Goal: Task Accomplishment & Management: Complete application form

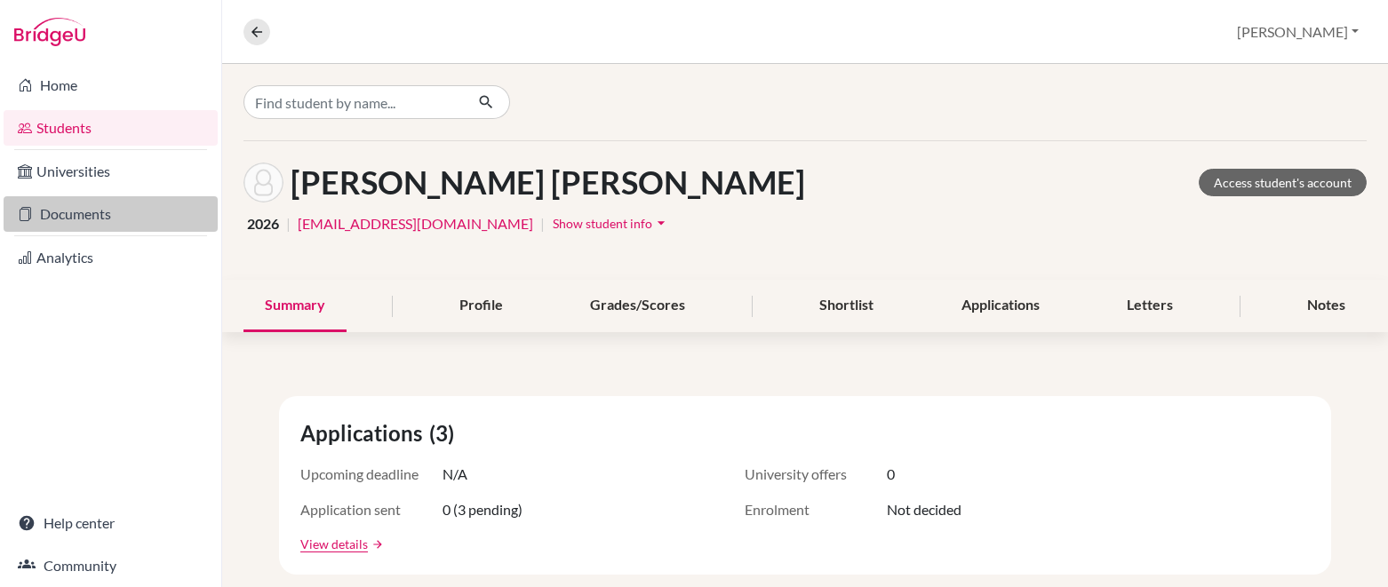
click at [103, 217] on link "Documents" at bounding box center [111, 214] width 214 height 36
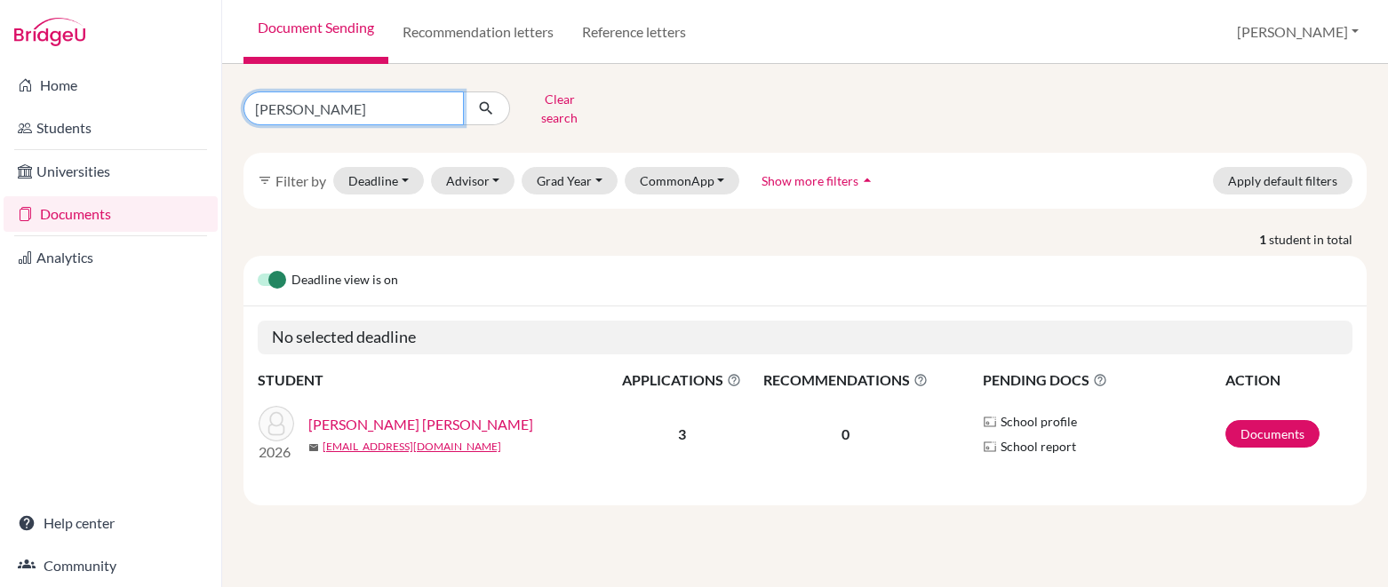
click at [442, 100] on input "beatriz" at bounding box center [353, 109] width 220 height 34
type input "natalie rodriguez"
click at [486, 106] on icon "submit" at bounding box center [486, 109] width 18 height 18
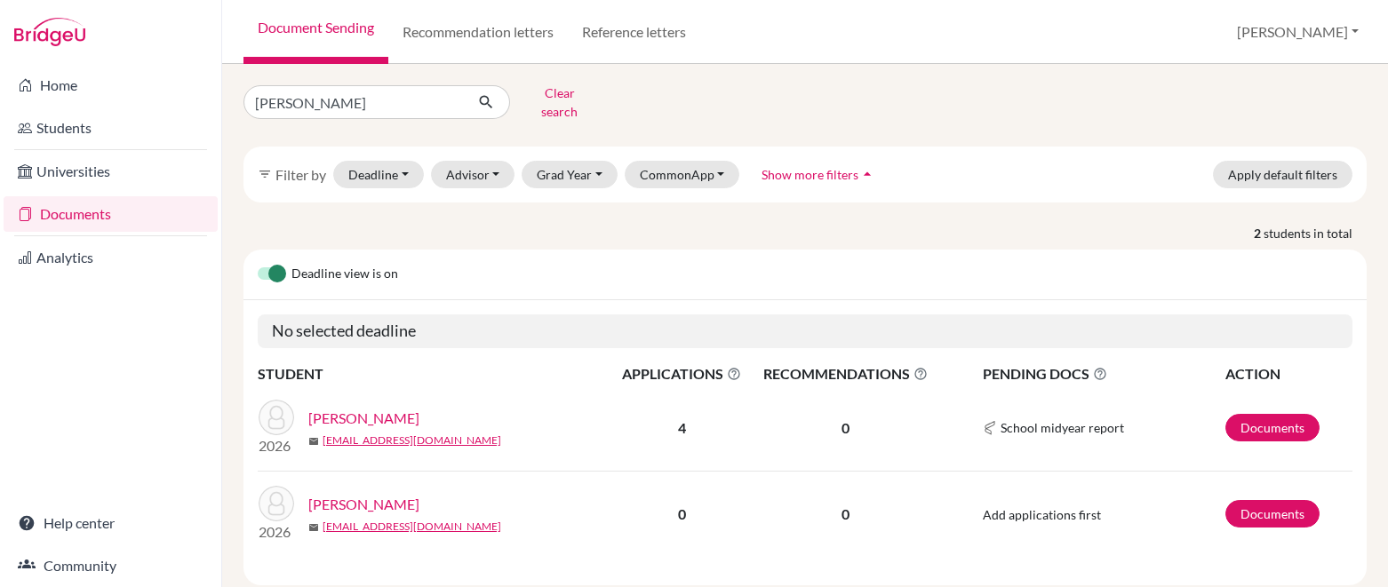
scroll to position [10, 0]
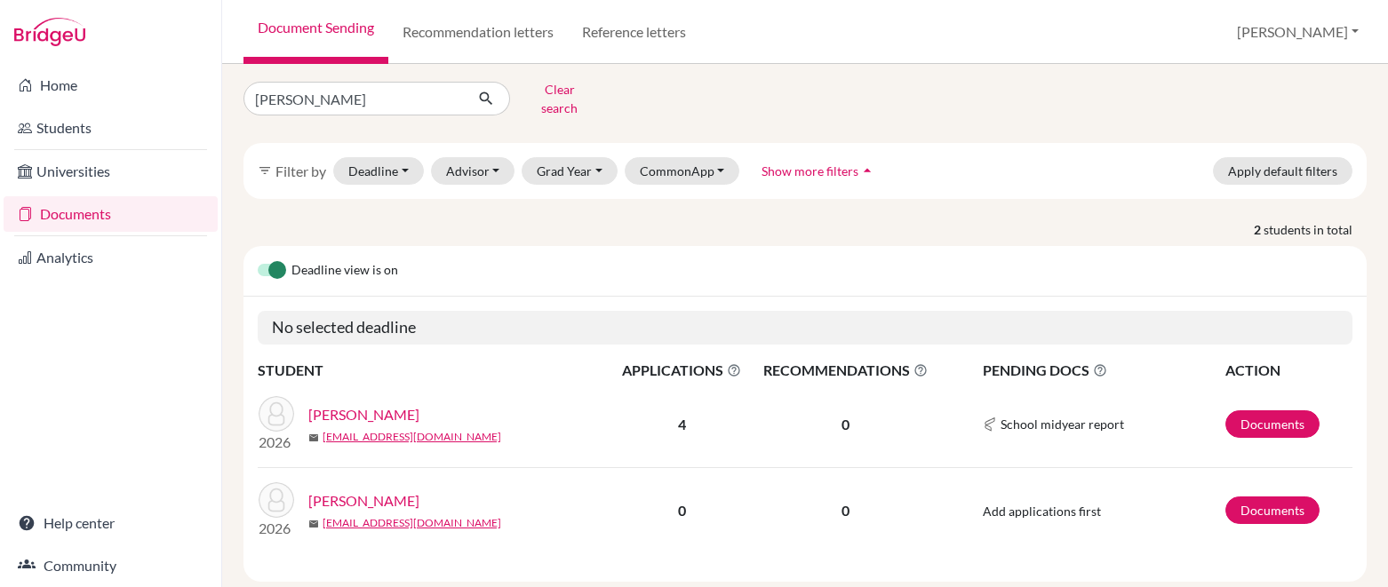
click at [415, 404] on link "Rodriguez, Natalie" at bounding box center [363, 414] width 111 height 21
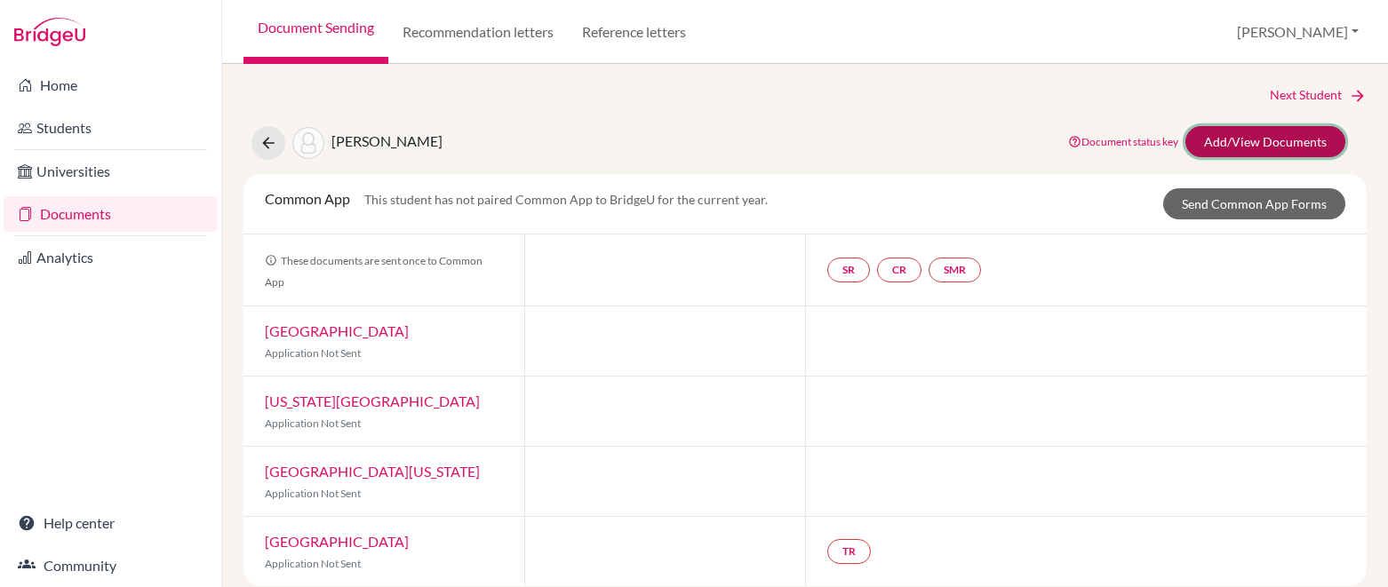
click at [1306, 140] on link "Add/View Documents" at bounding box center [1265, 141] width 160 height 31
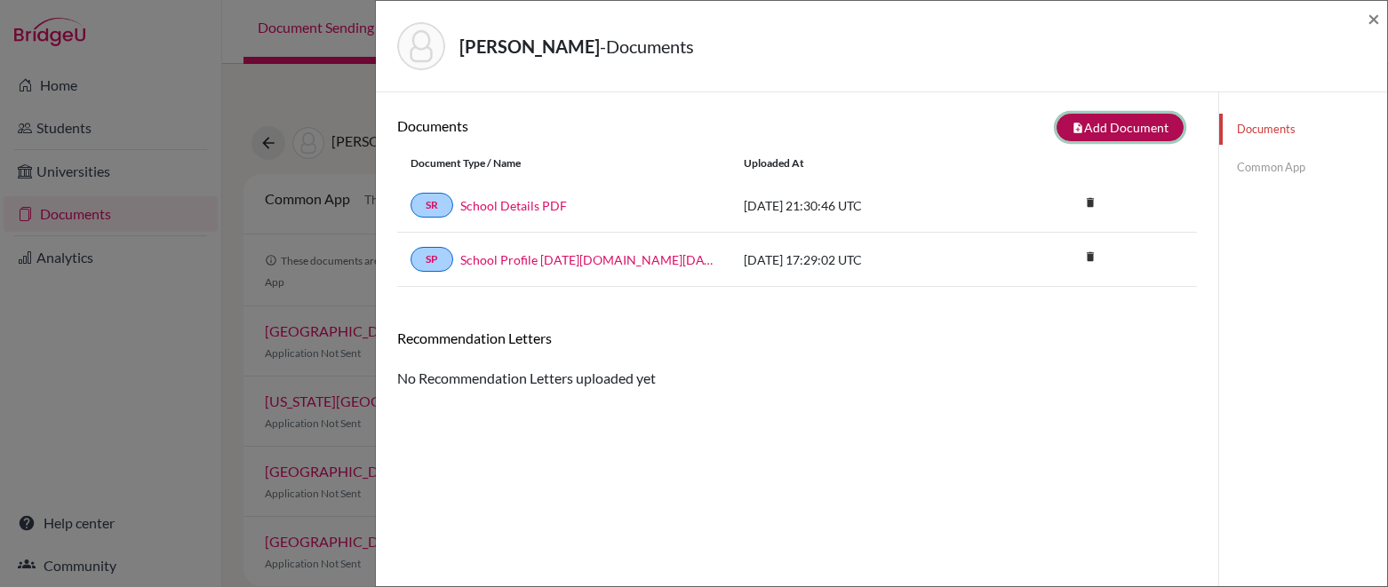
click at [1135, 126] on button "note_add Add Document" at bounding box center [1120, 128] width 127 height 28
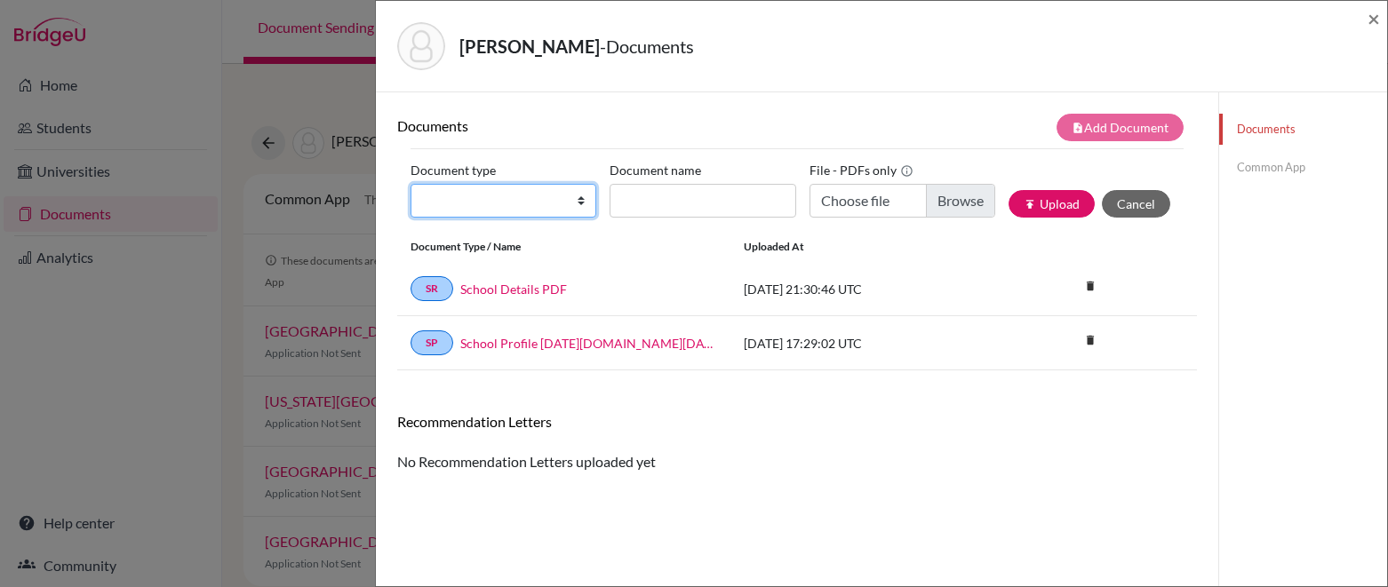
click at [573, 197] on select "Change explanation for Common App reports Counselor recommendation Internationa…" at bounding box center [504, 201] width 186 height 34
select select "2"
click at [411, 184] on select "Change explanation for Common App reports Counselor recommendation Internationa…" at bounding box center [504, 201] width 186 height 34
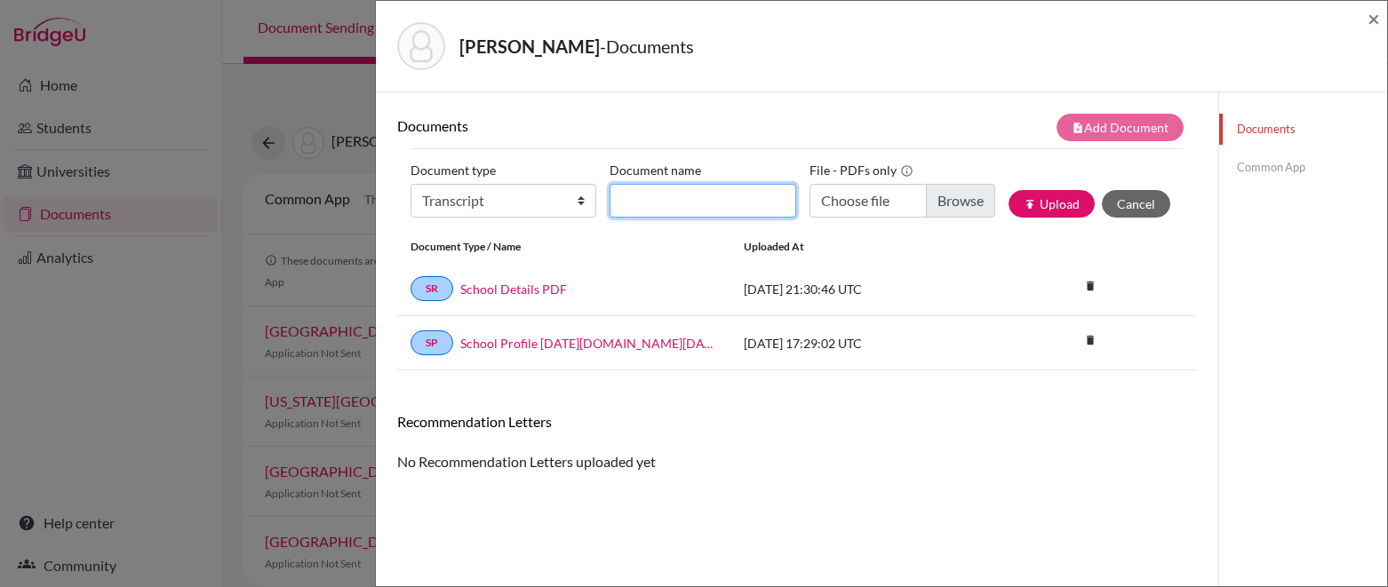
click at [709, 204] on input "Document name" at bounding box center [703, 201] width 186 height 34
type input "Initial Transcript"
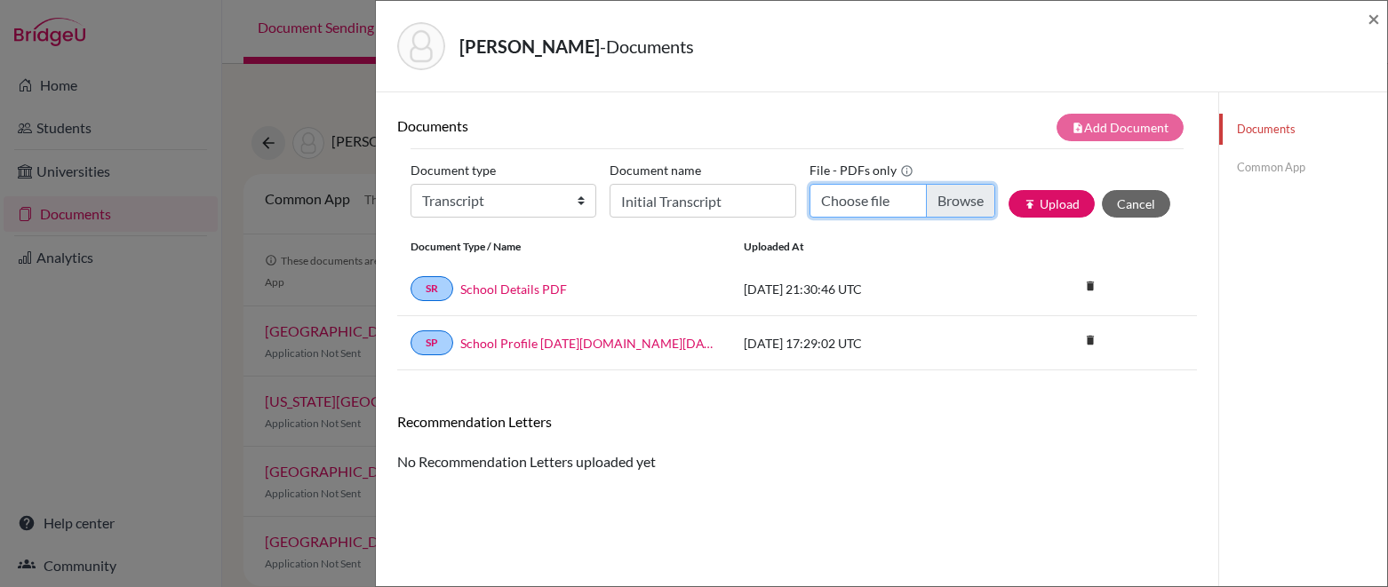
click at [936, 204] on input "Choose file" at bounding box center [903, 201] width 186 height 34
type input "C:\fakepath\Rodriguez, Natalie A. Transcript.pdf"
click at [1066, 202] on button "publish Upload" at bounding box center [1052, 204] width 86 height 28
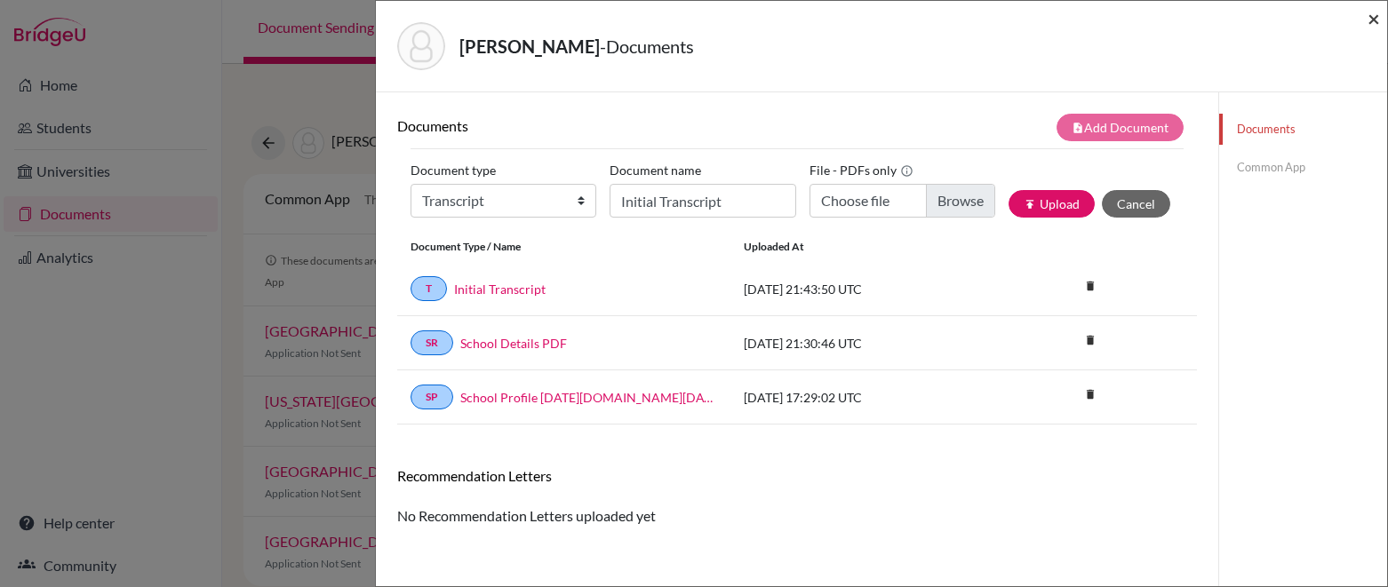
click at [1375, 20] on span "×" at bounding box center [1374, 18] width 12 height 26
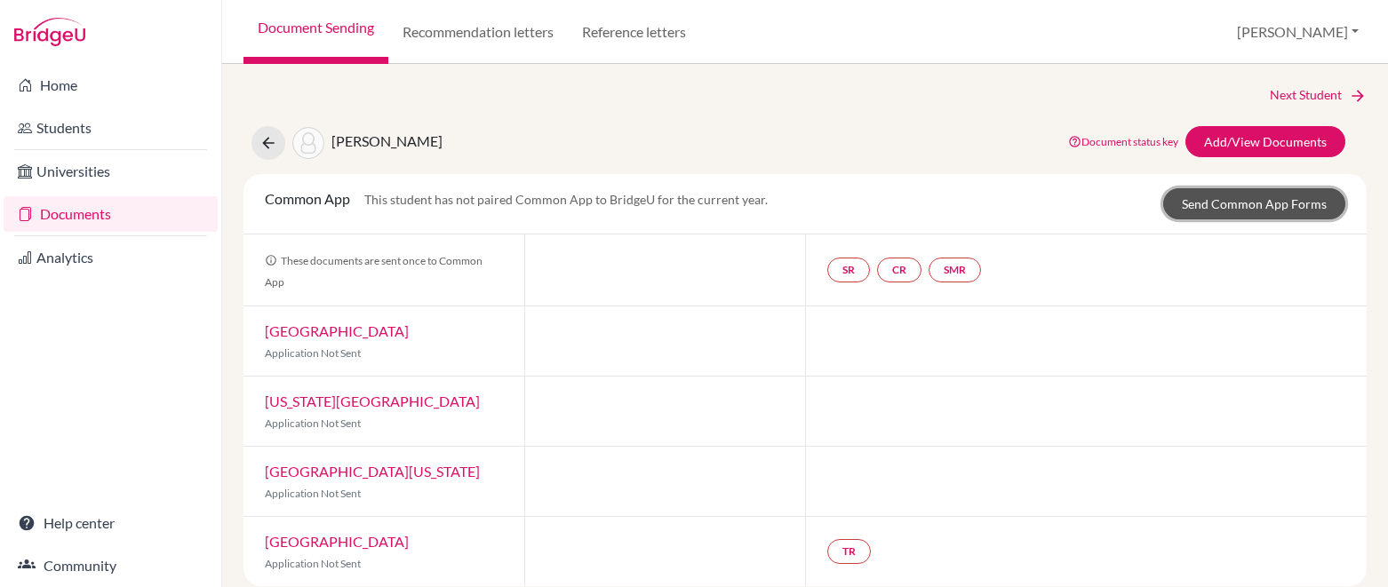
click at [1202, 194] on link "Send Common App Forms" at bounding box center [1254, 203] width 182 height 31
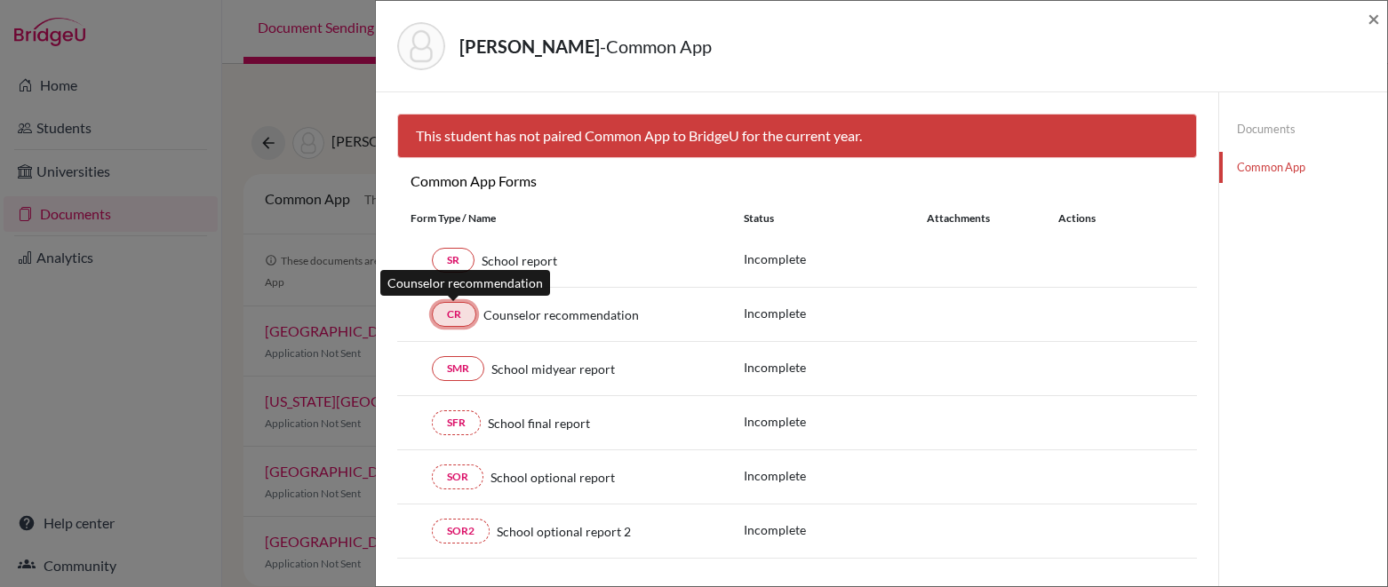
click at [461, 313] on link "CR" at bounding box center [454, 314] width 44 height 25
click at [451, 309] on link "CR" at bounding box center [454, 314] width 44 height 25
click at [1378, 22] on span "×" at bounding box center [1374, 18] width 12 height 26
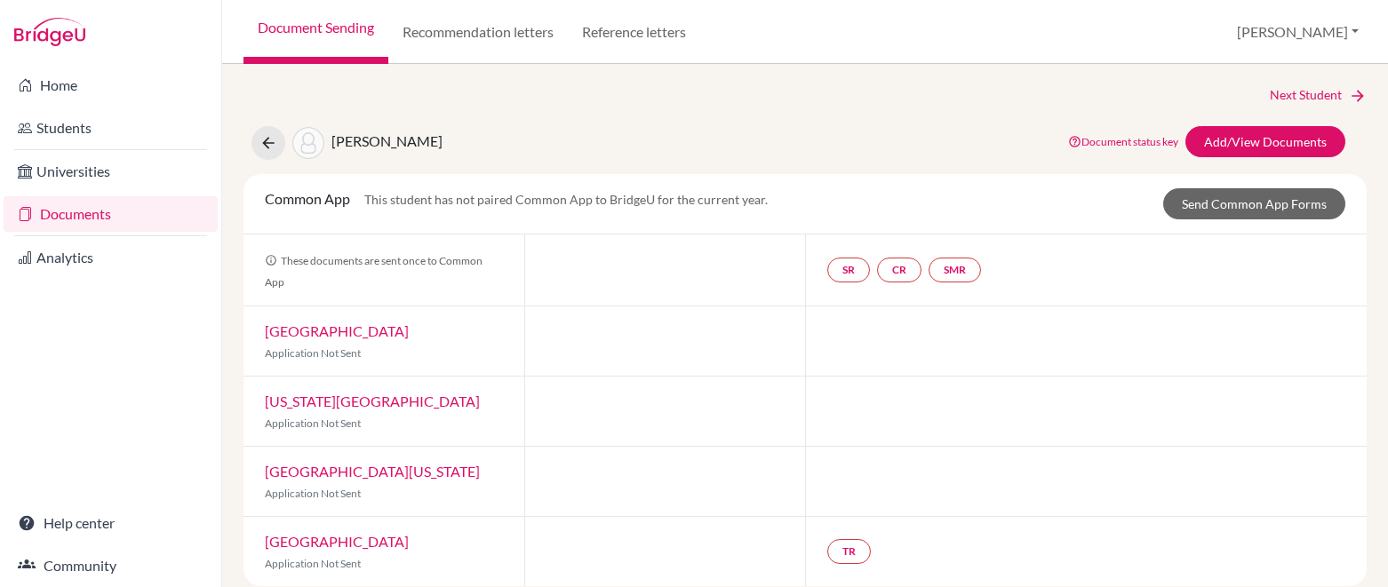
click at [371, 30] on link "Document Sending" at bounding box center [315, 32] width 145 height 64
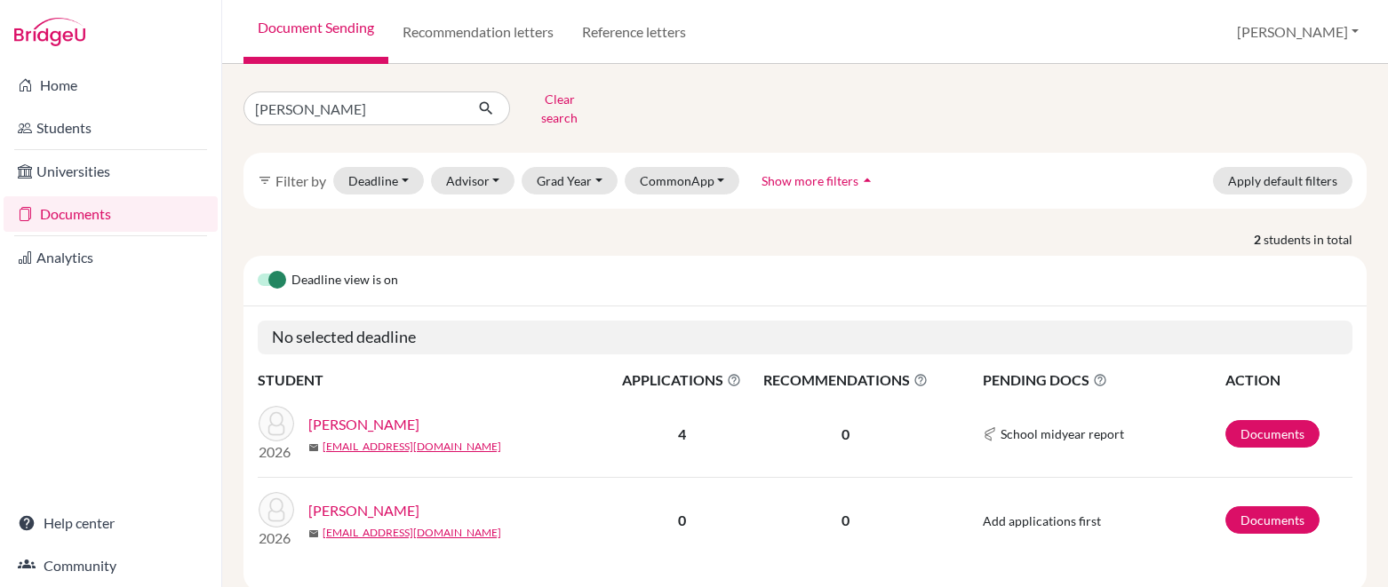
click at [405, 414] on link "[PERSON_NAME]" at bounding box center [363, 424] width 111 height 21
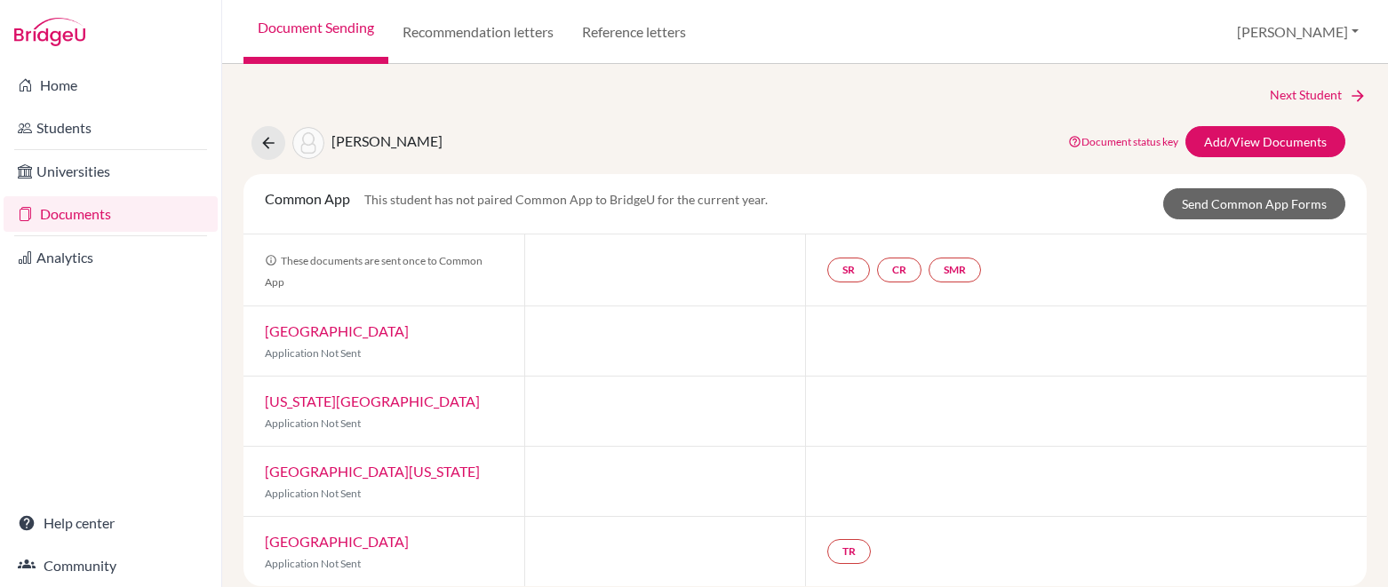
click at [108, 211] on link "Documents" at bounding box center [111, 214] width 214 height 36
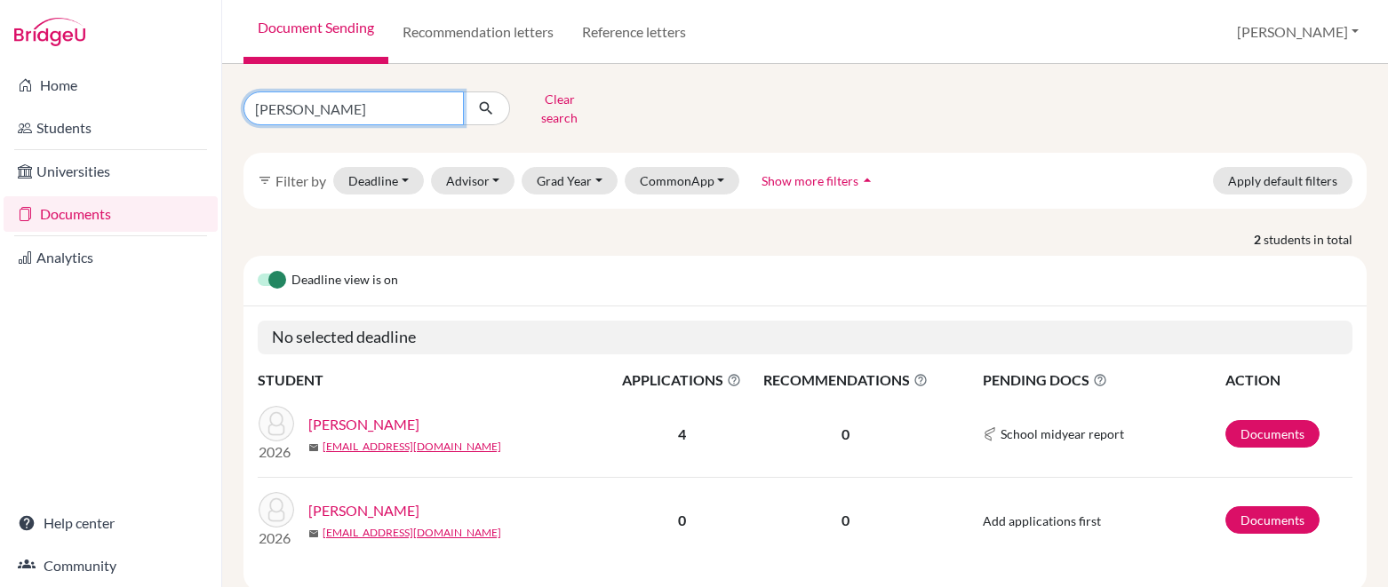
click at [409, 94] on input "[PERSON_NAME]" at bounding box center [353, 109] width 220 height 34
click at [447, 105] on input "[PERSON_NAME]" at bounding box center [353, 109] width 220 height 34
type input "[PERSON_NAME]"
click button "submit" at bounding box center [486, 109] width 47 height 34
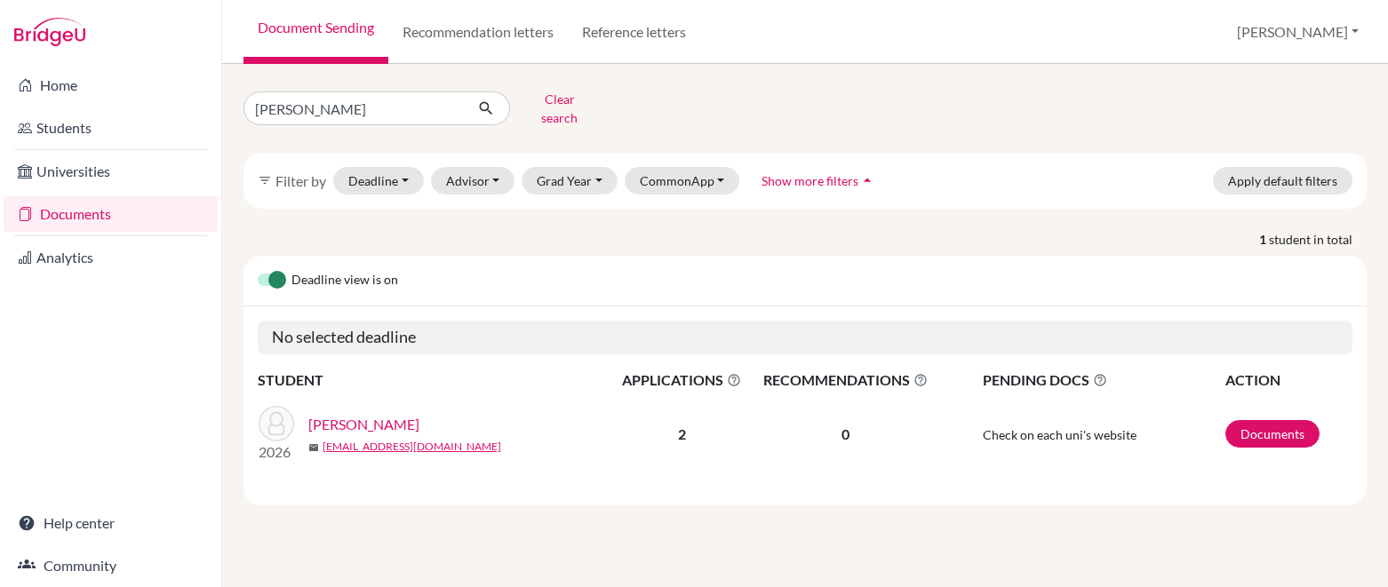
click at [333, 415] on link "[PERSON_NAME]" at bounding box center [363, 424] width 111 height 21
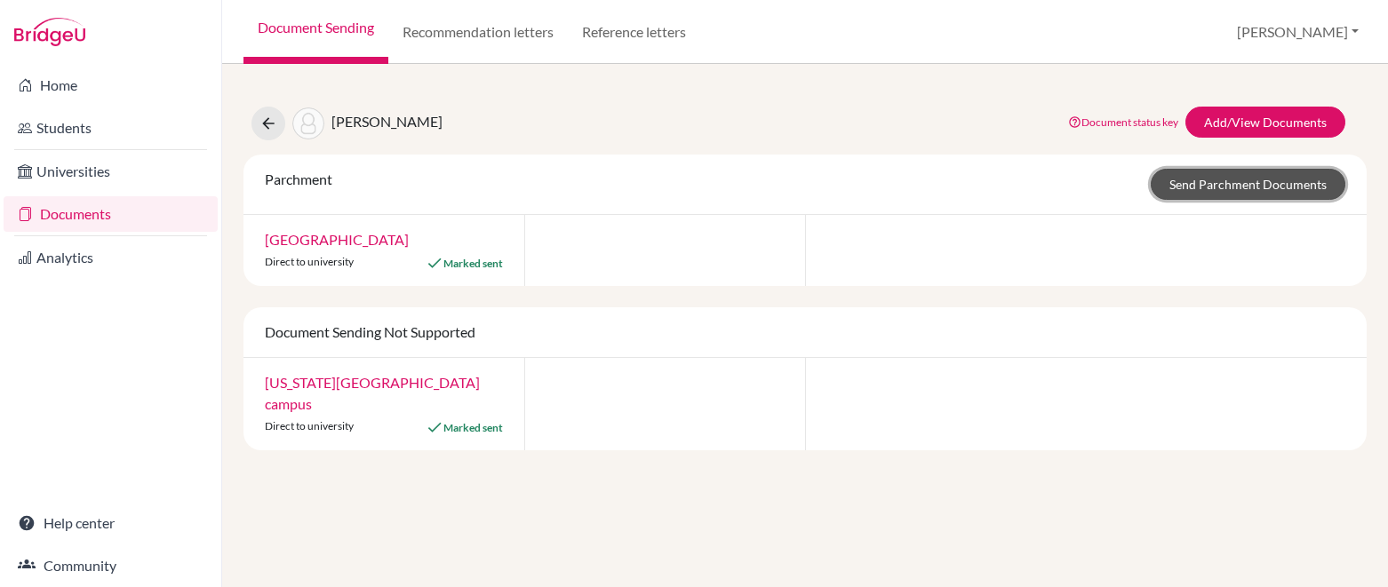
click at [1188, 191] on link "Send Parchment Documents" at bounding box center [1248, 184] width 195 height 31
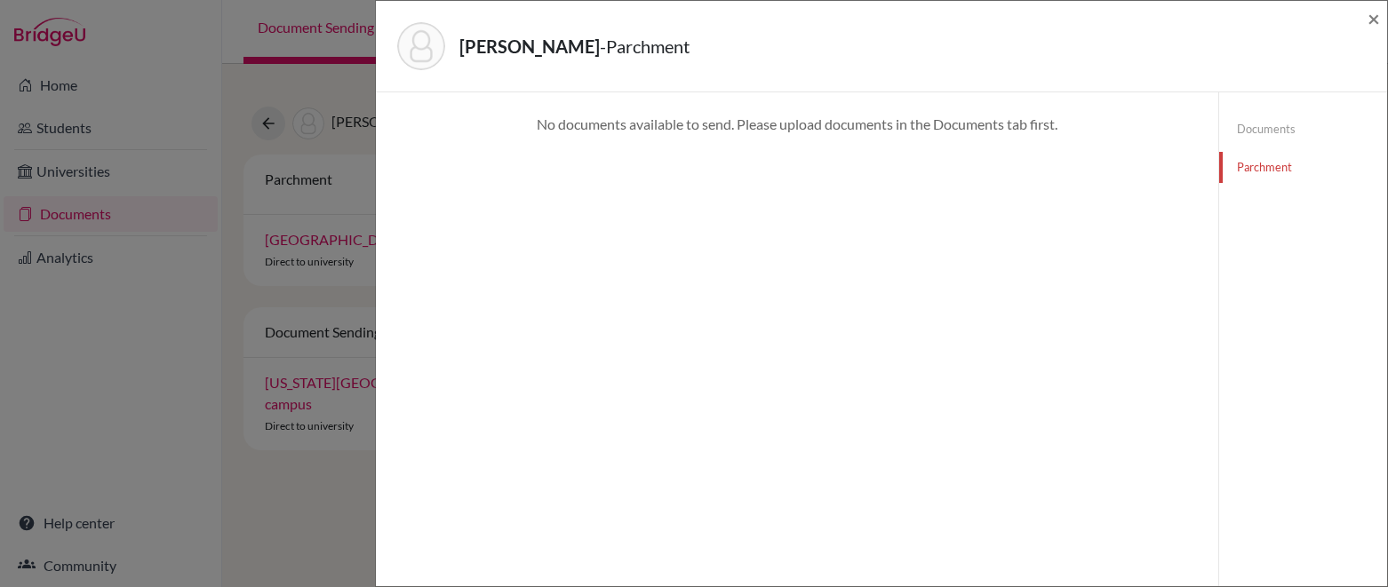
click at [1360, 19] on div "Nunn, Ansley - Parchment ×" at bounding box center [881, 46] width 997 height 76
click at [1369, 20] on span "×" at bounding box center [1374, 18] width 12 height 26
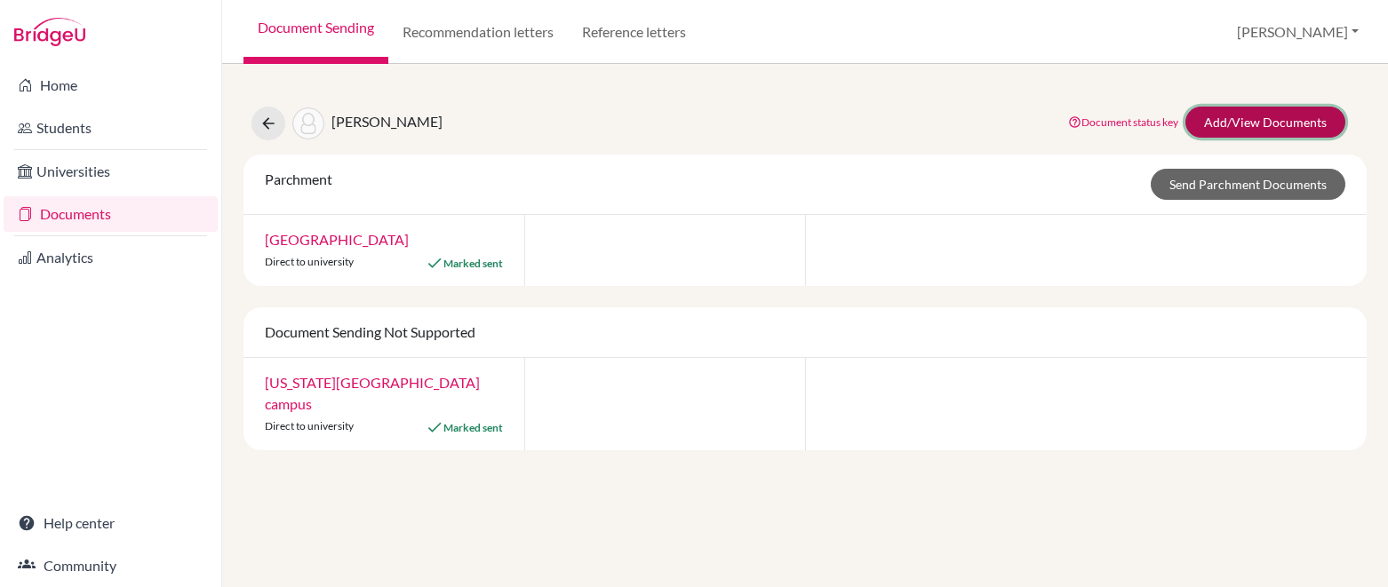
click at [1225, 112] on link "Add/View Documents" at bounding box center [1265, 122] width 160 height 31
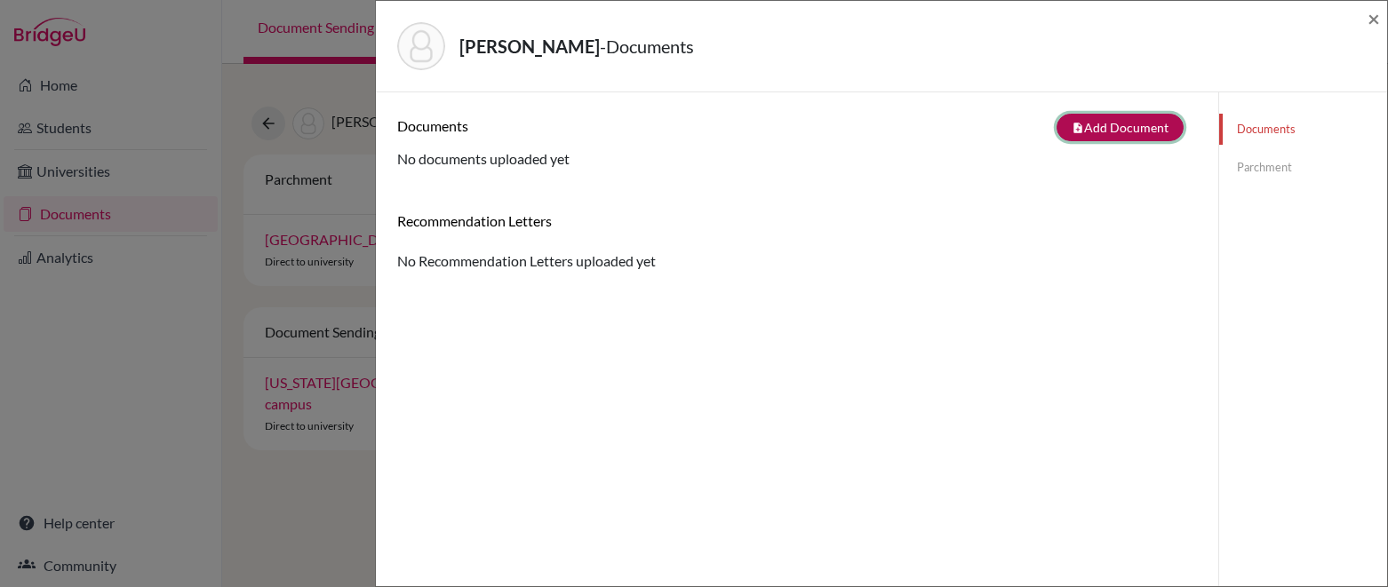
click at [1139, 124] on button "note_add Add Document" at bounding box center [1120, 128] width 127 height 28
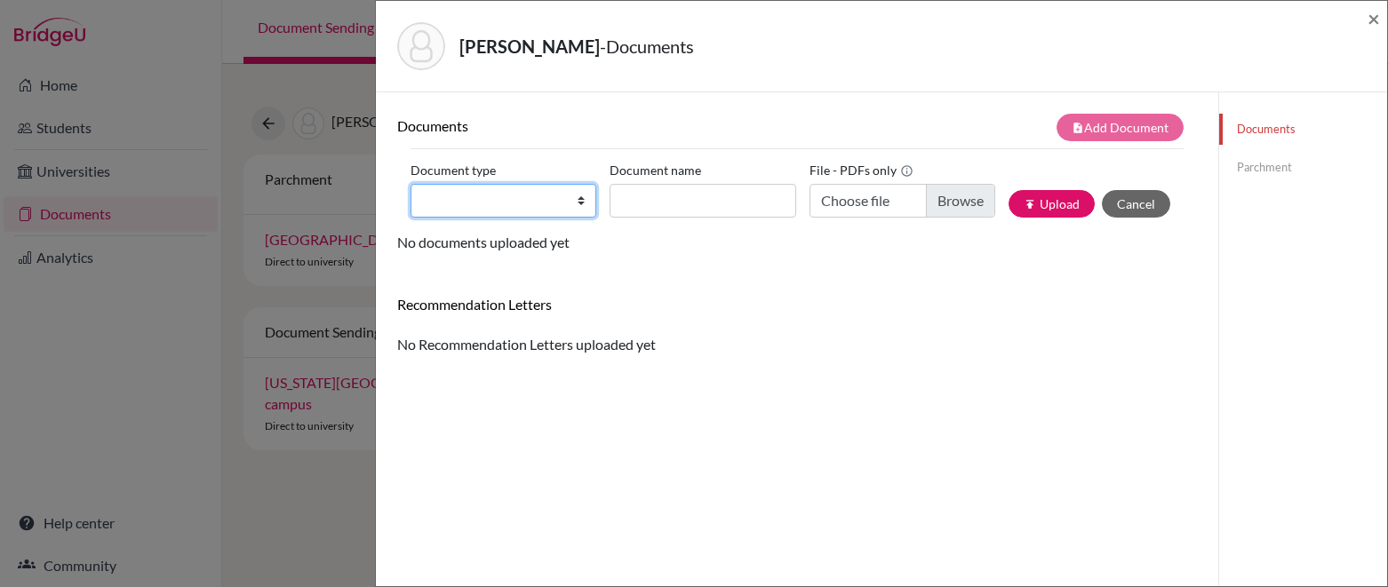
click at [567, 191] on select "Change explanation for Common App reports Counselor recommendation Internationa…" at bounding box center [504, 201] width 186 height 34
select select "2"
click at [411, 184] on select "Change explanation for Common App reports Counselor recommendation Internationa…" at bounding box center [504, 201] width 186 height 34
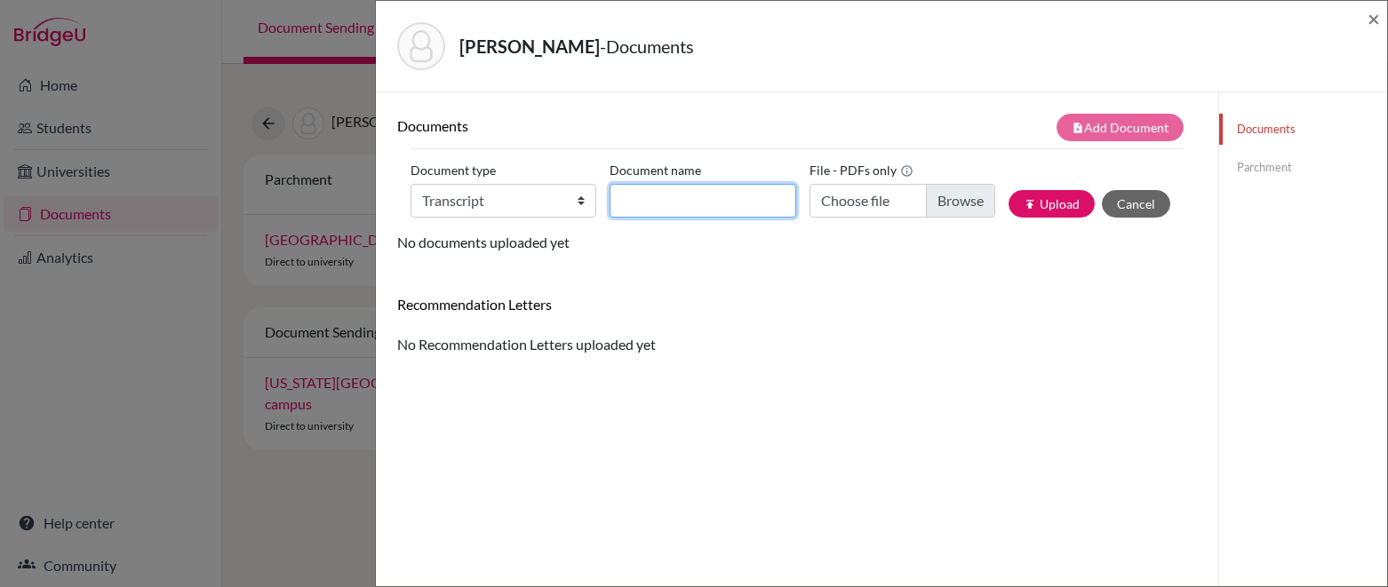
click at [707, 202] on input "Document name" at bounding box center [703, 201] width 186 height 34
type input "Initial Transcript"
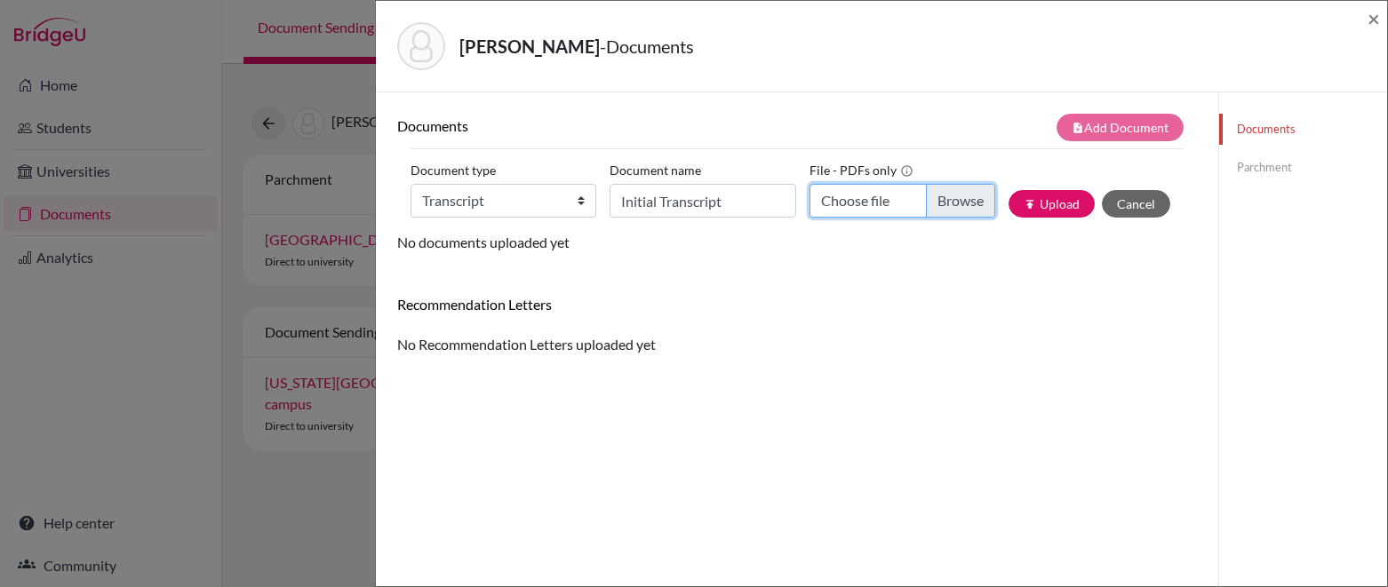
click at [900, 195] on input "Choose file" at bounding box center [903, 201] width 186 height 34
type input "C:\fakepath\Nunn, Ansley Transcript.pdf"
click at [1066, 197] on button "publish Upload" at bounding box center [1052, 204] width 86 height 28
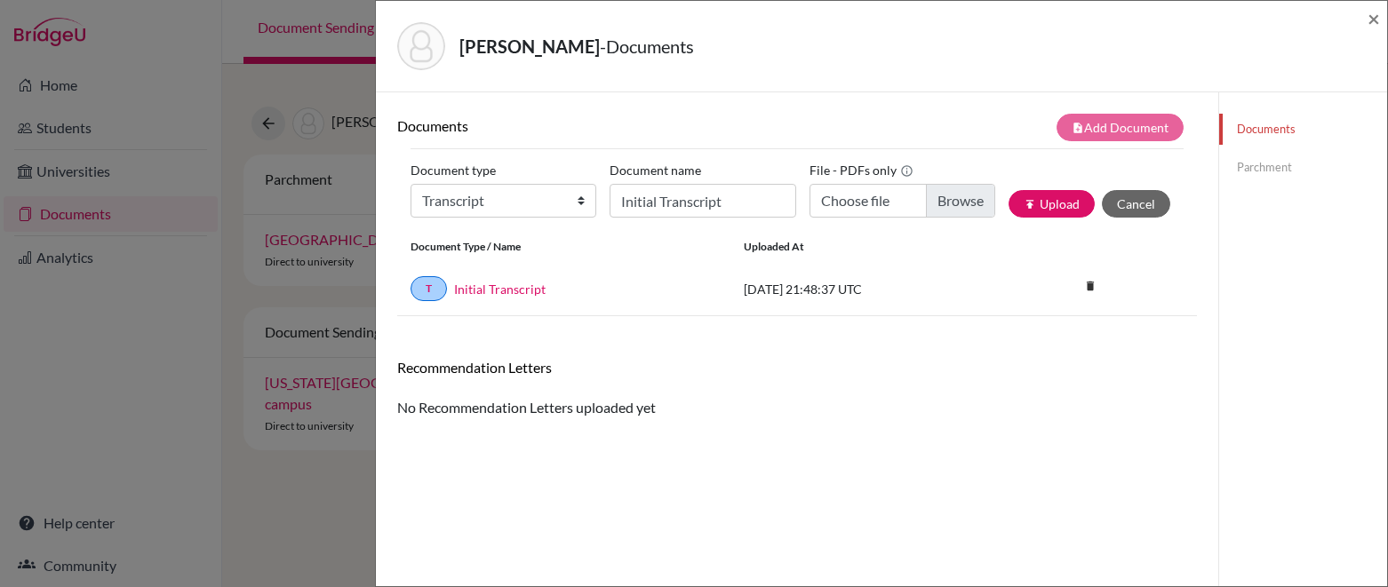
click at [1272, 165] on link "Parchment" at bounding box center [1303, 167] width 168 height 31
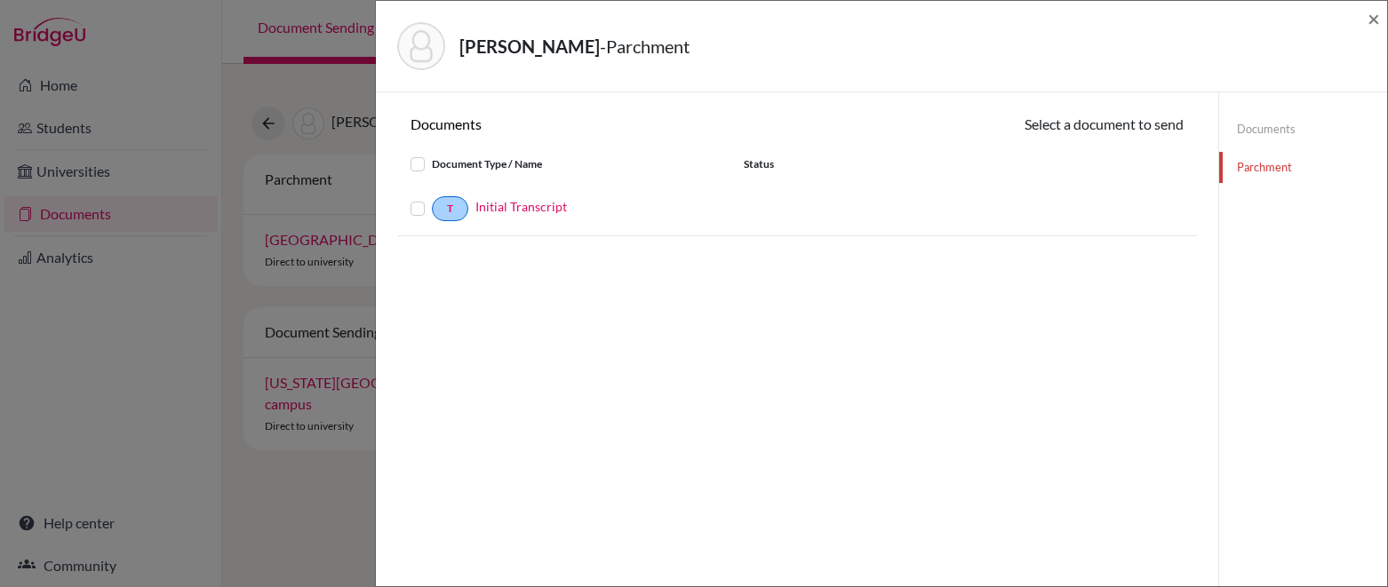
click at [432, 198] on label at bounding box center [432, 198] width 0 height 0
click at [0, 0] on input "checkbox" at bounding box center [0, 0] width 0 height 0
click at [1102, 126] on icon at bounding box center [1106, 126] width 13 height 13
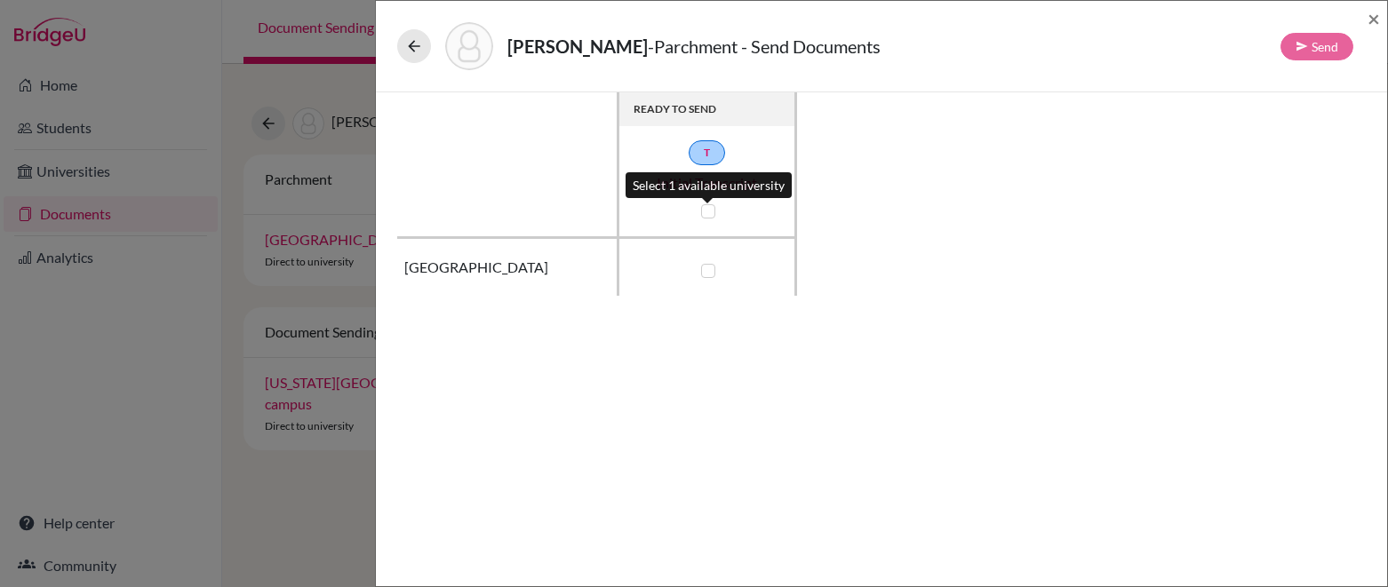
click at [707, 212] on label at bounding box center [708, 211] width 14 height 14
click at [707, 212] on input "checkbox" at bounding box center [704, 210] width 14 height 18
checkbox input "true"
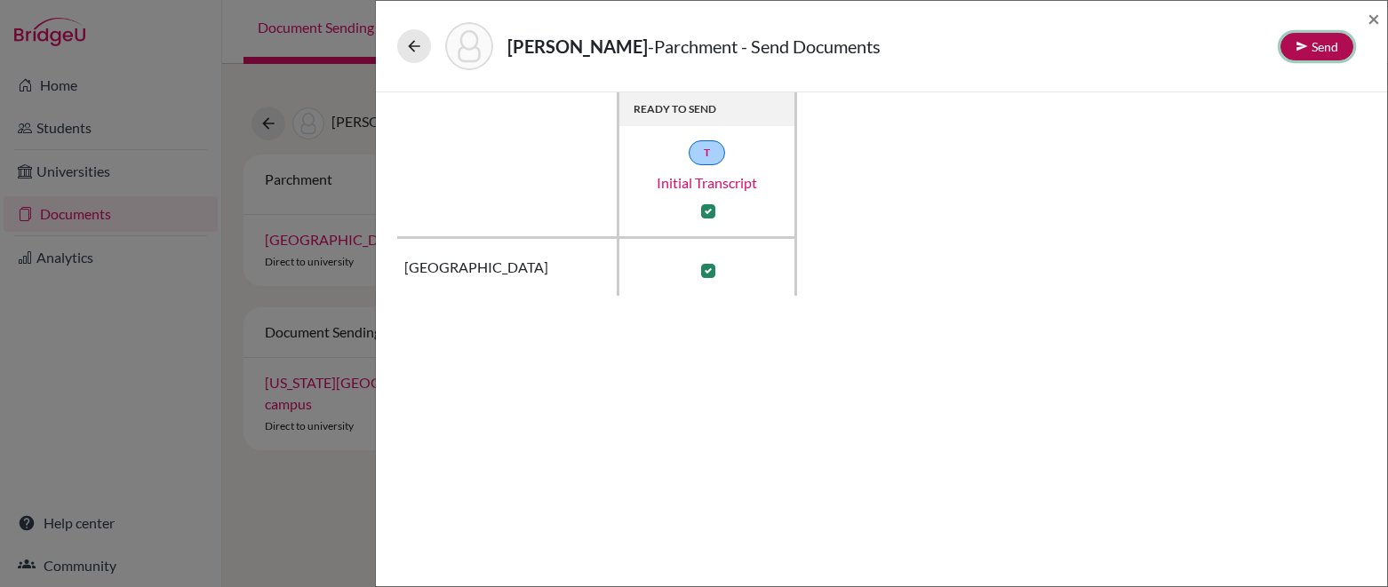
click at [1321, 53] on button "Send" at bounding box center [1317, 47] width 73 height 28
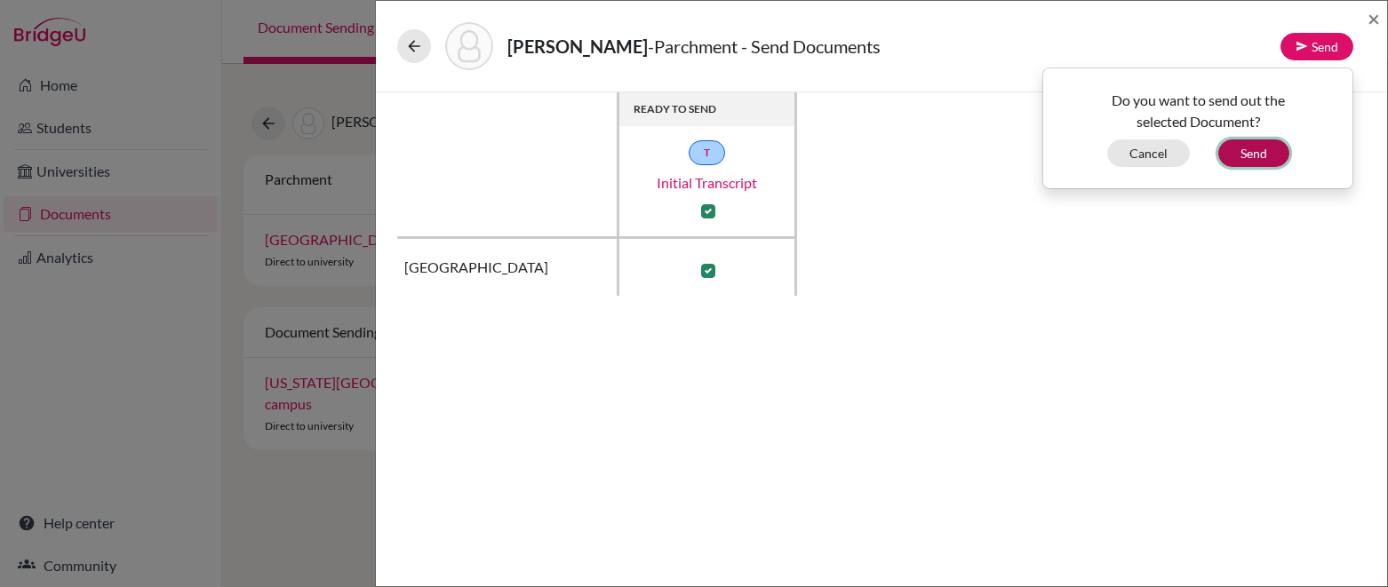
click at [1258, 144] on button "Send" at bounding box center [1253, 154] width 71 height 28
checkbox input "false"
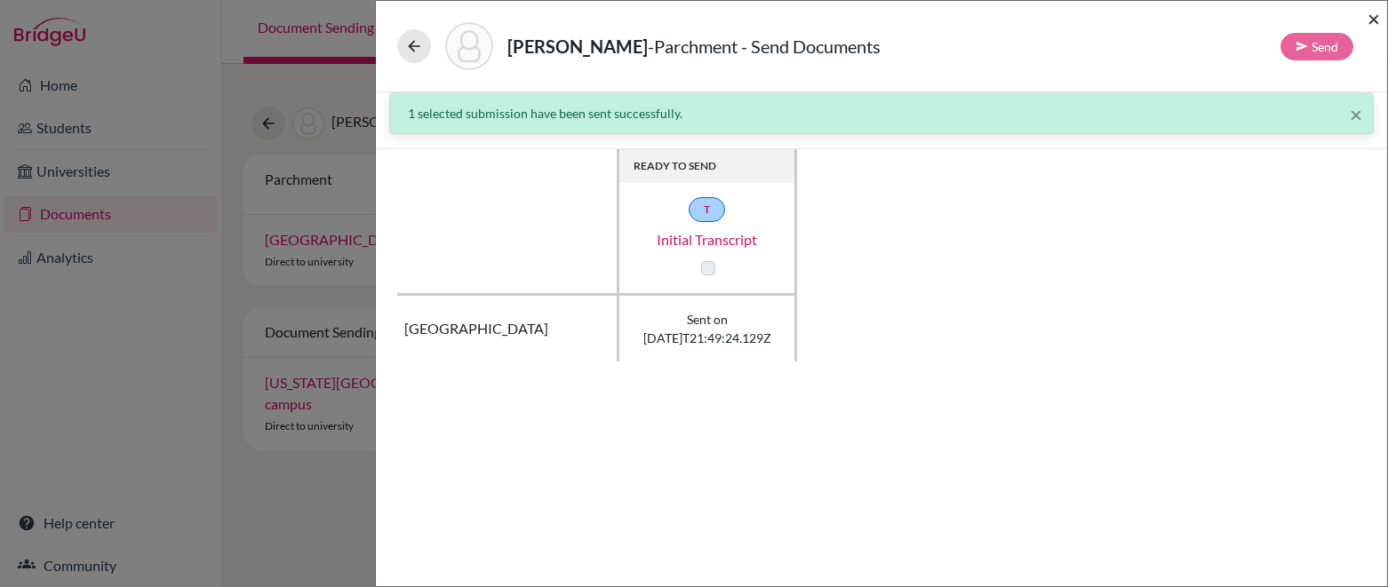
click at [1377, 19] on span "×" at bounding box center [1374, 18] width 12 height 26
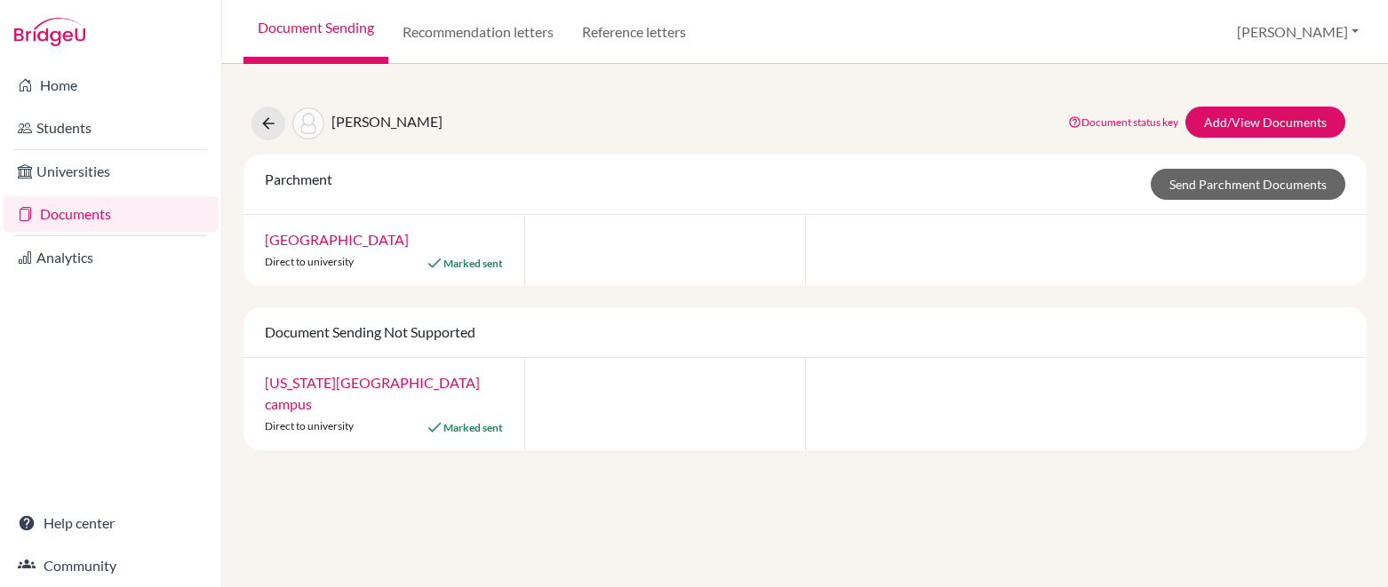
click at [112, 215] on link "Documents" at bounding box center [111, 214] width 214 height 36
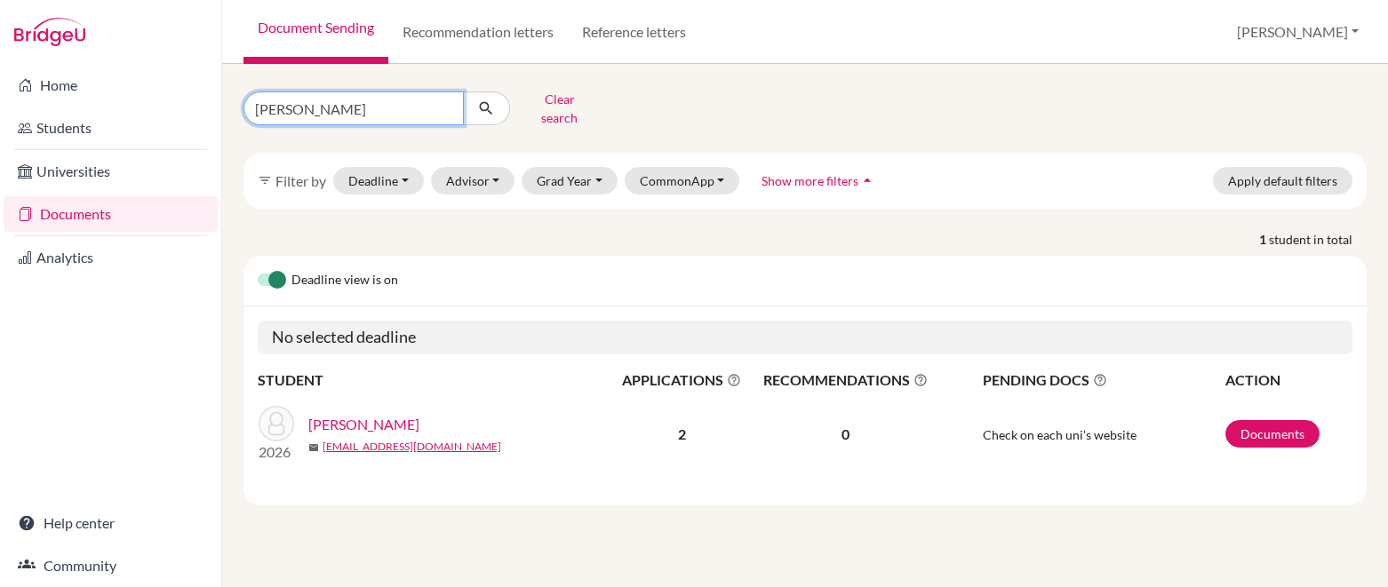
click at [445, 101] on input "[PERSON_NAME]" at bounding box center [353, 109] width 220 height 34
type input "[PERSON_NAME]"
click button "submit" at bounding box center [486, 109] width 47 height 34
click at [356, 414] on link "[PERSON_NAME]" at bounding box center [363, 424] width 111 height 21
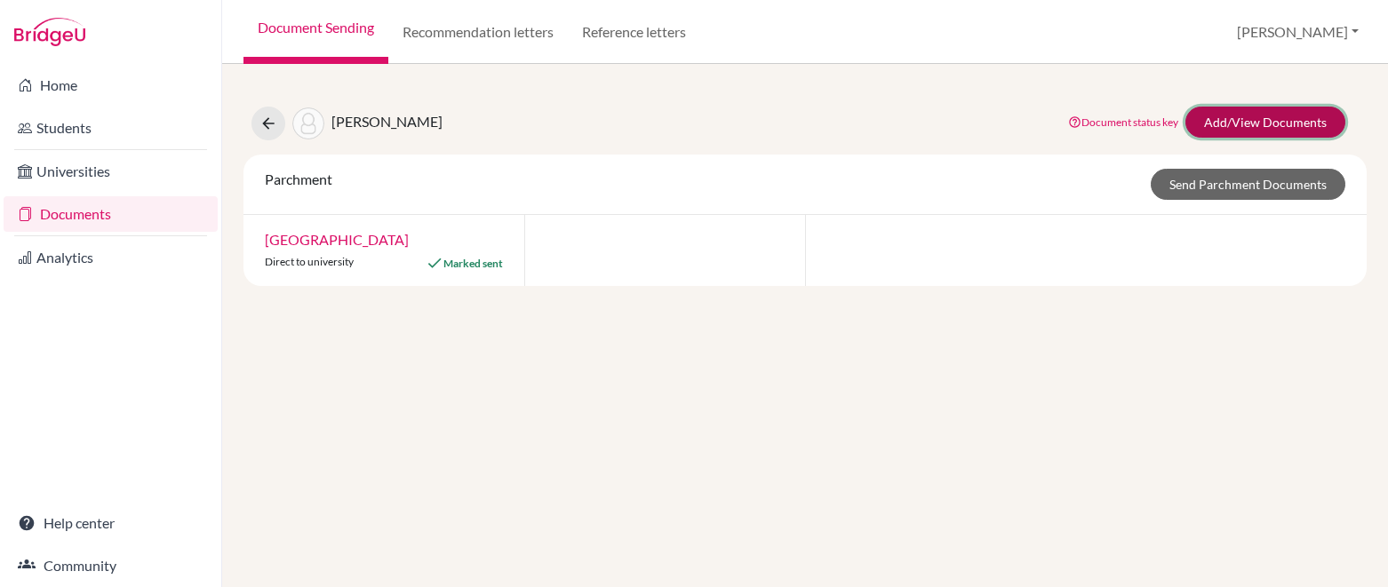
click at [1270, 118] on link "Add/View Documents" at bounding box center [1265, 122] width 160 height 31
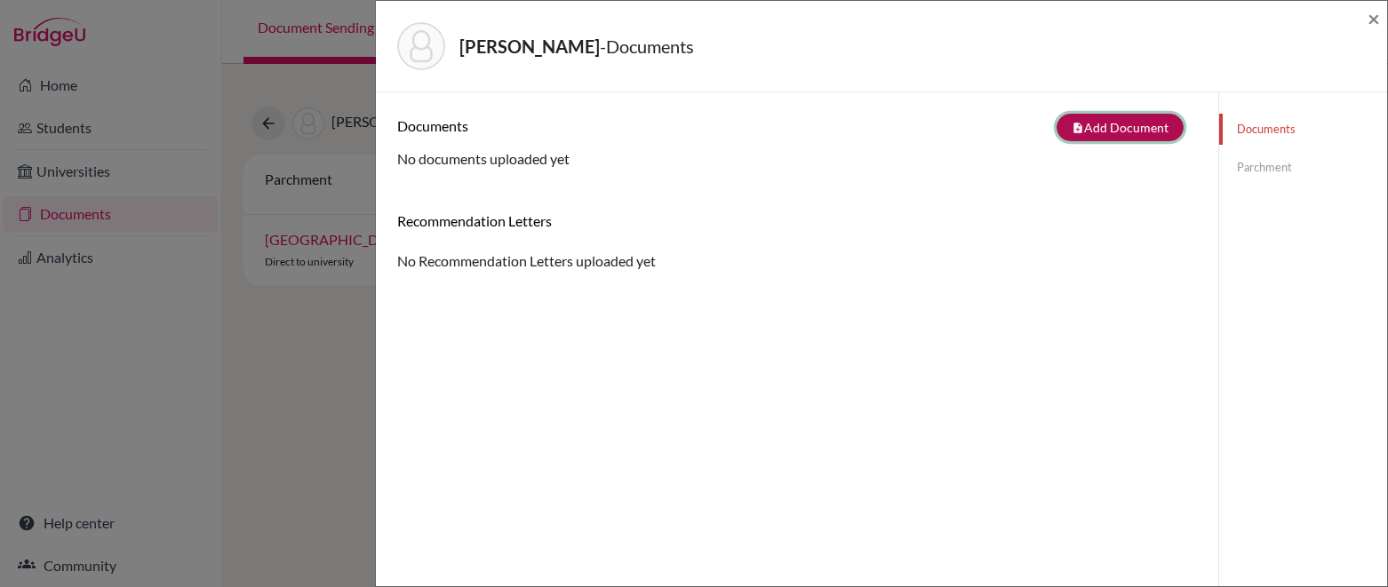
click at [1118, 128] on button "note_add Add Document" at bounding box center [1120, 128] width 127 height 28
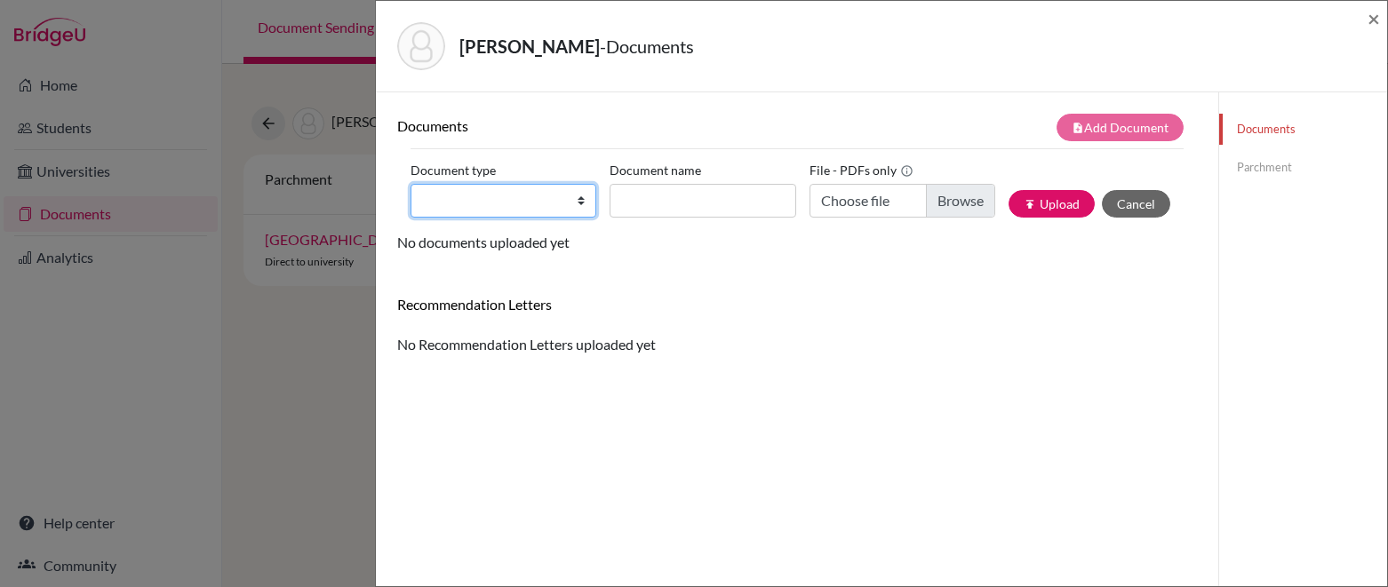
click at [560, 199] on select "Change explanation for Common App reports Counselor recommendation Internationa…" at bounding box center [504, 201] width 186 height 34
select select "2"
click at [411, 184] on select "Change explanation for Common App reports Counselor recommendation Internationa…" at bounding box center [504, 201] width 186 height 34
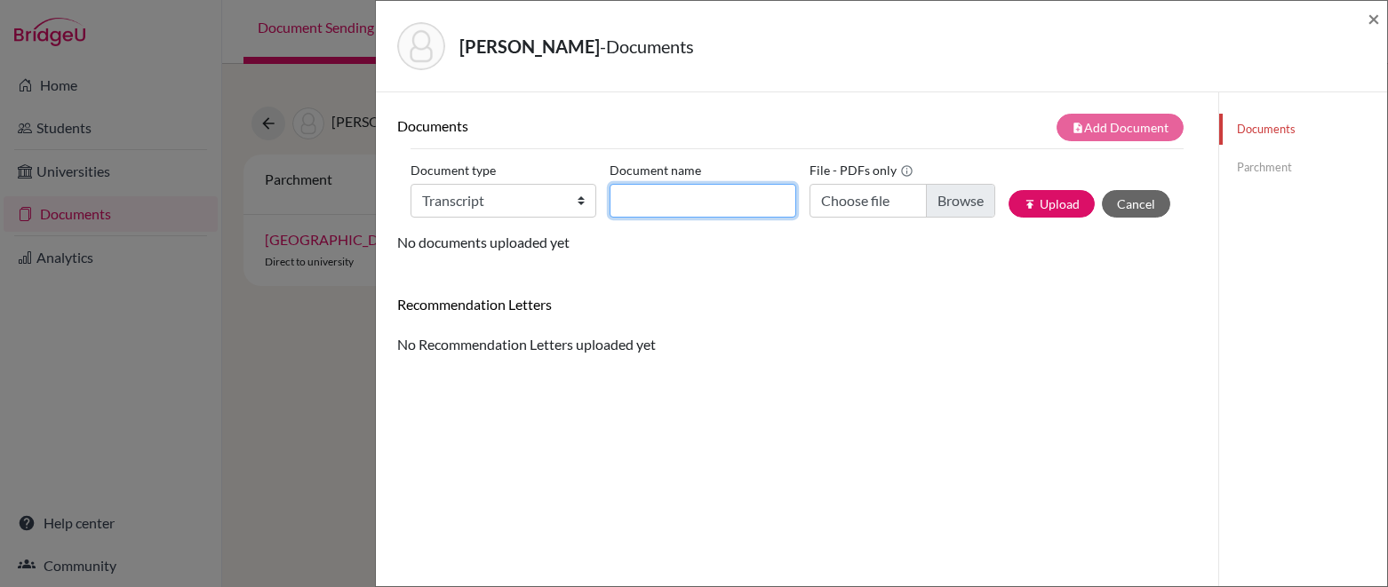
click at [745, 195] on input "Document name" at bounding box center [703, 201] width 186 height 34
type input "Initial Transcript"
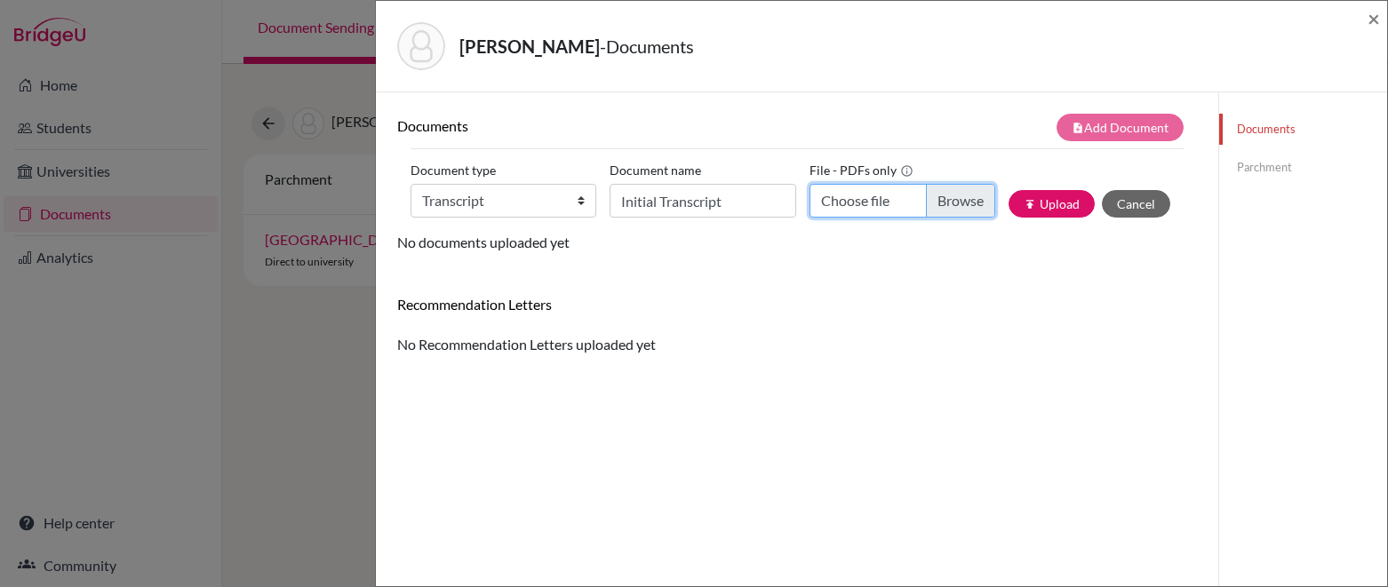
click at [875, 212] on input "Choose file" at bounding box center [903, 201] width 186 height 34
type input "C:\fakepath\[PERSON_NAME], [PERSON_NAME] Transcript.pdf"
click at [1064, 204] on button "publish Upload" at bounding box center [1052, 204] width 86 height 28
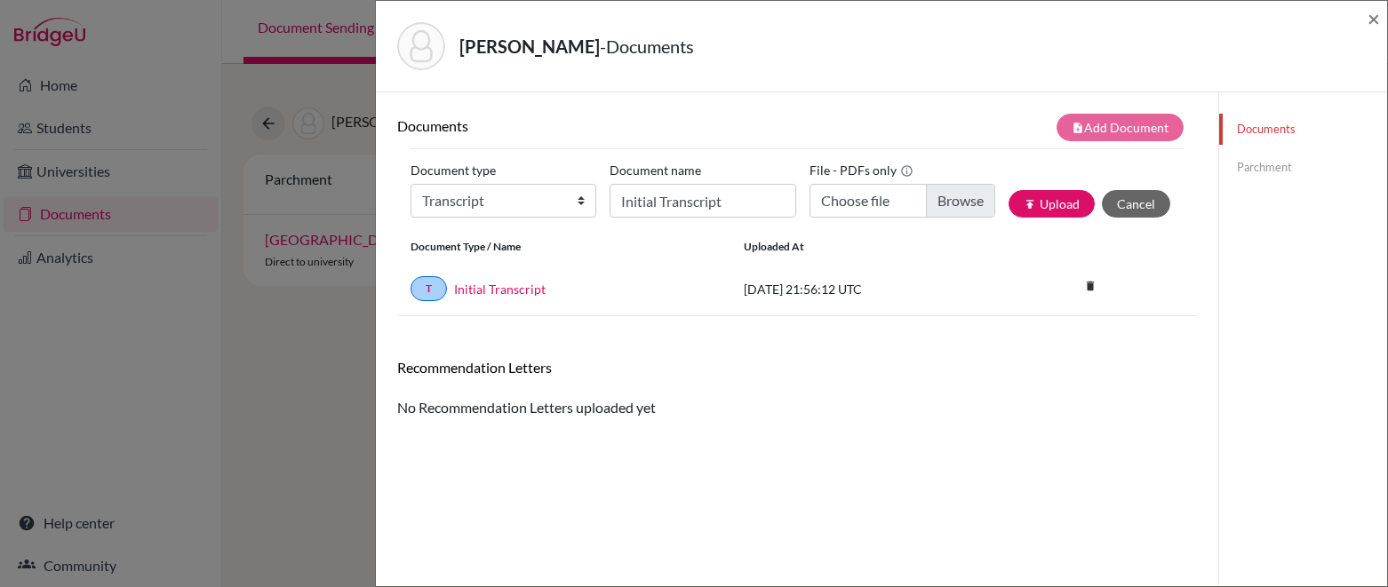
click at [1277, 166] on link "Parchment" at bounding box center [1303, 167] width 168 height 31
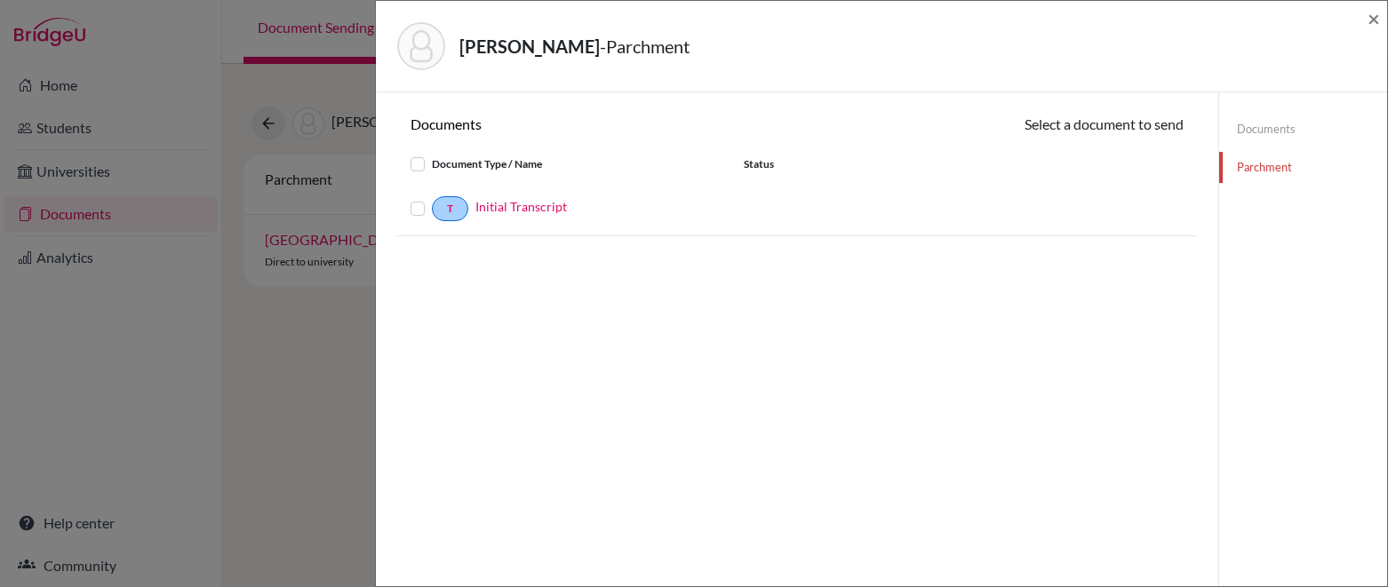
click at [432, 198] on label at bounding box center [432, 198] width 0 height 0
click at [0, 0] on input "checkbox" at bounding box center [0, 0] width 0 height 0
click at [1100, 129] on icon at bounding box center [1106, 126] width 13 height 13
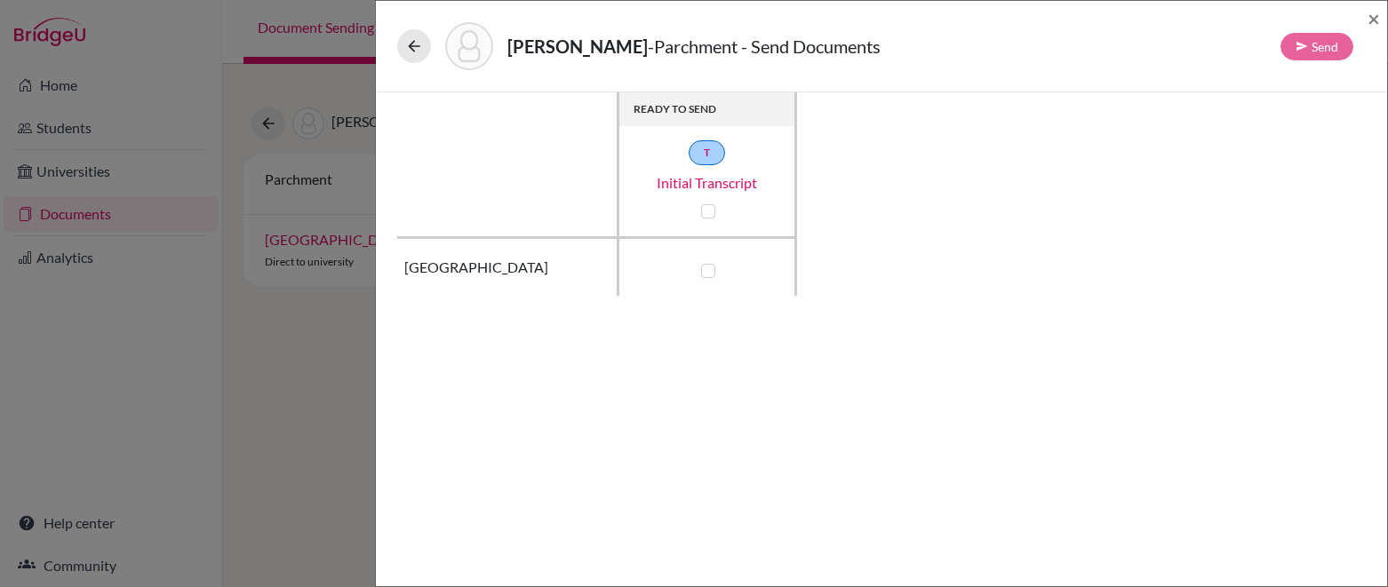
click at [713, 267] on label at bounding box center [708, 271] width 14 height 14
click at [711, 267] on input "checkbox" at bounding box center [704, 269] width 14 height 18
checkbox input "true"
click at [1307, 48] on icon at bounding box center [1302, 46] width 12 height 12
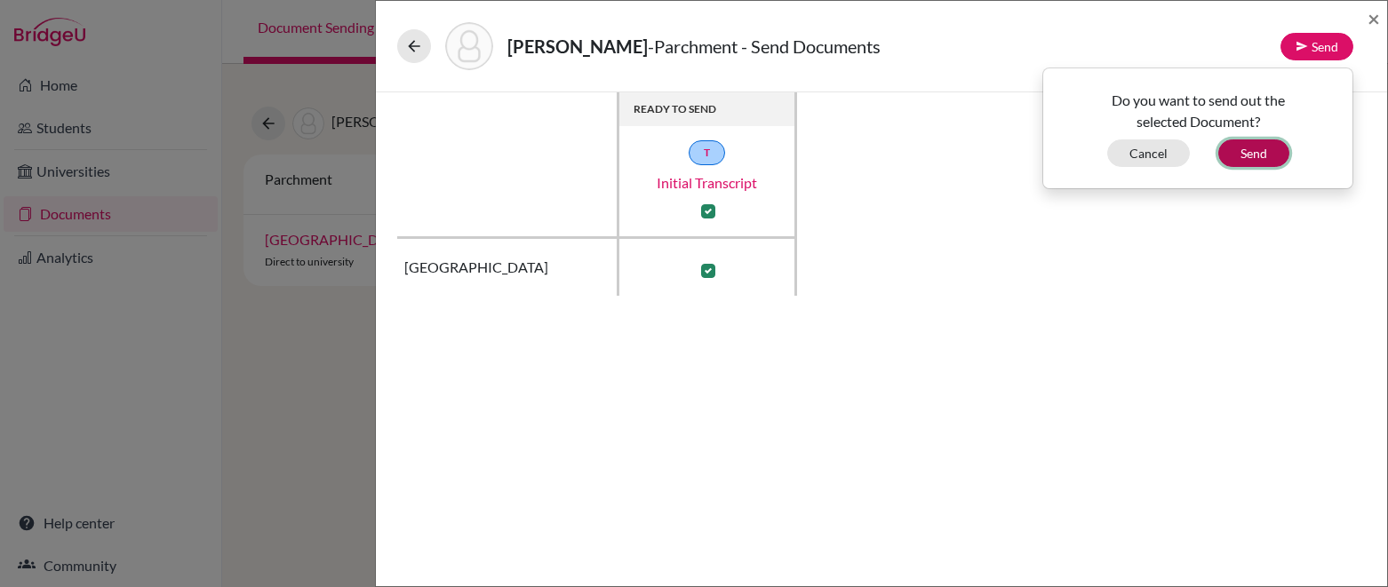
click at [1268, 149] on button "Send" at bounding box center [1253, 154] width 71 height 28
checkbox input "false"
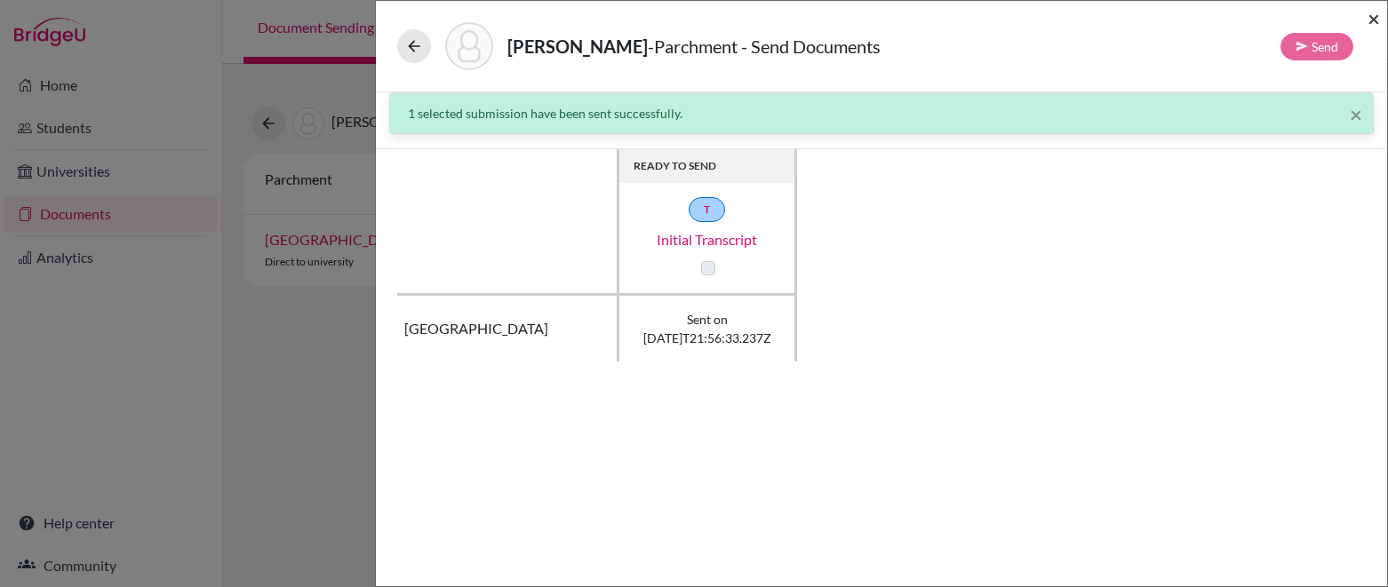
click at [1375, 19] on span "×" at bounding box center [1374, 18] width 12 height 26
